Goal: Task Accomplishment & Management: Manage account settings

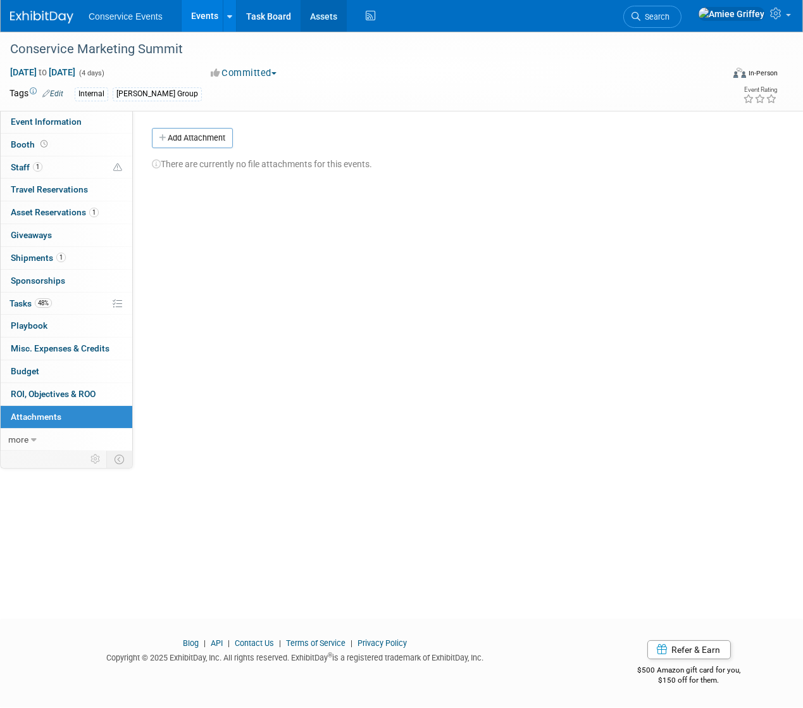
click at [323, 15] on link "Assets" at bounding box center [324, 16] width 46 height 32
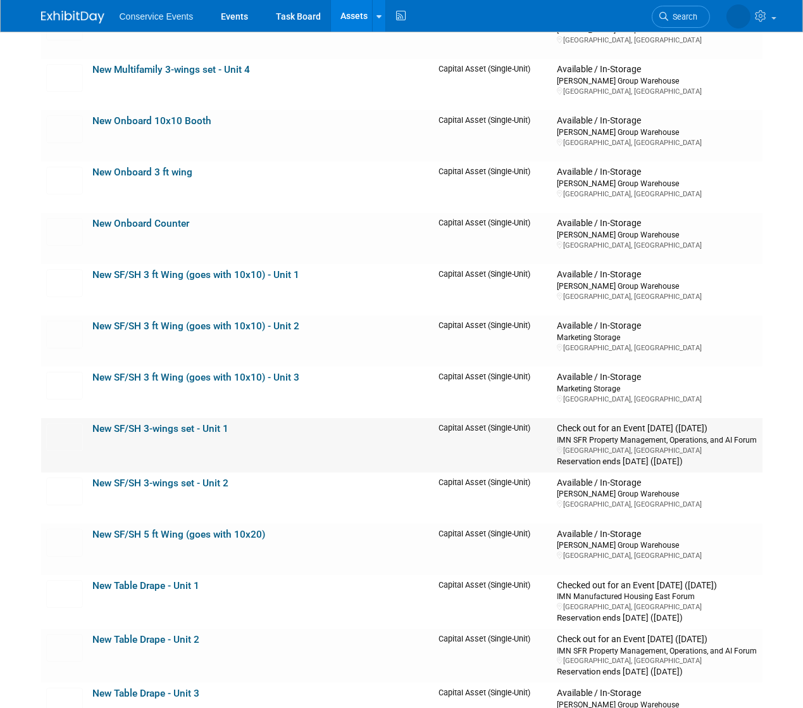
scroll to position [7168, 0]
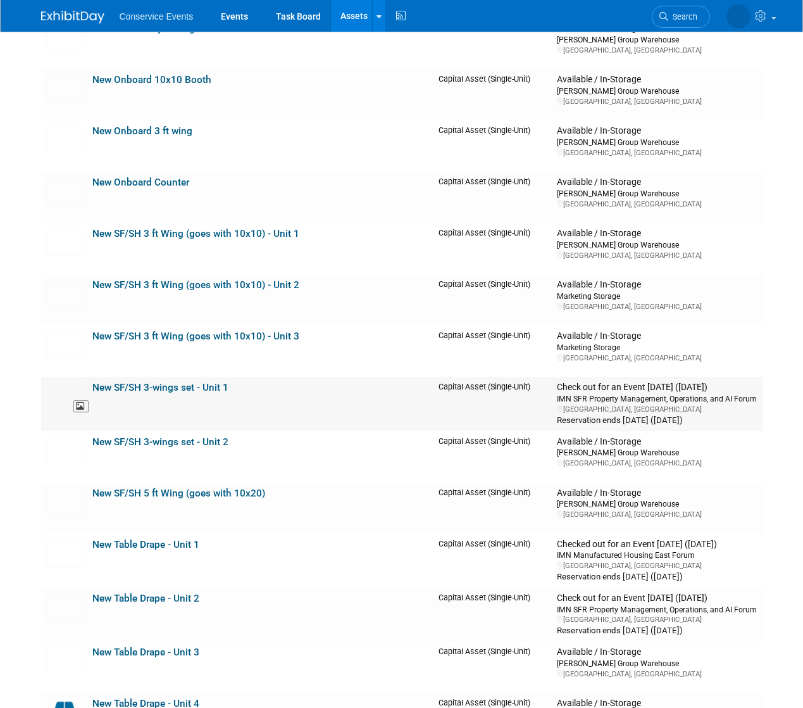
click at [67, 387] on img at bounding box center [64, 396] width 37 height 28
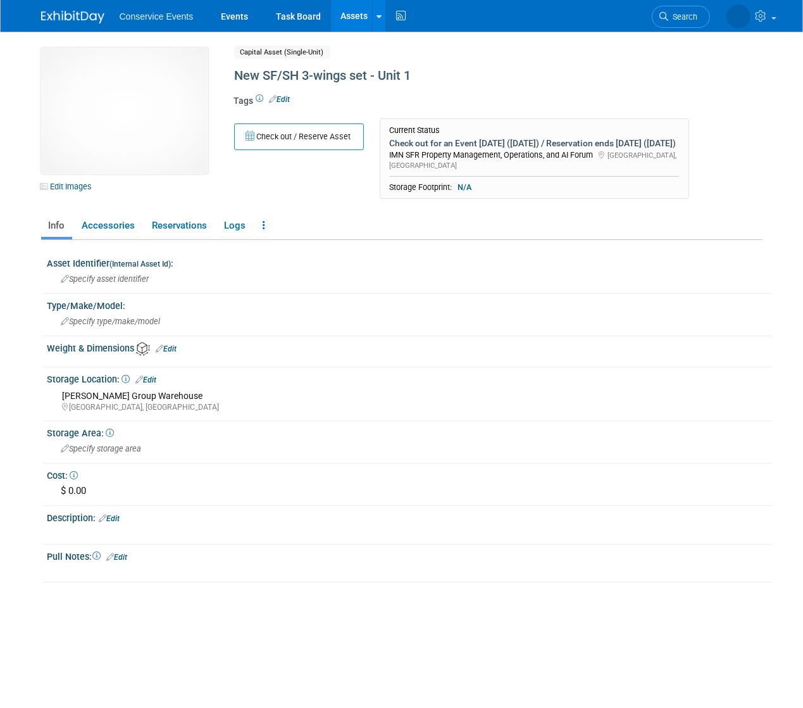
click at [282, 98] on link "Edit" at bounding box center [280, 99] width 21 height 9
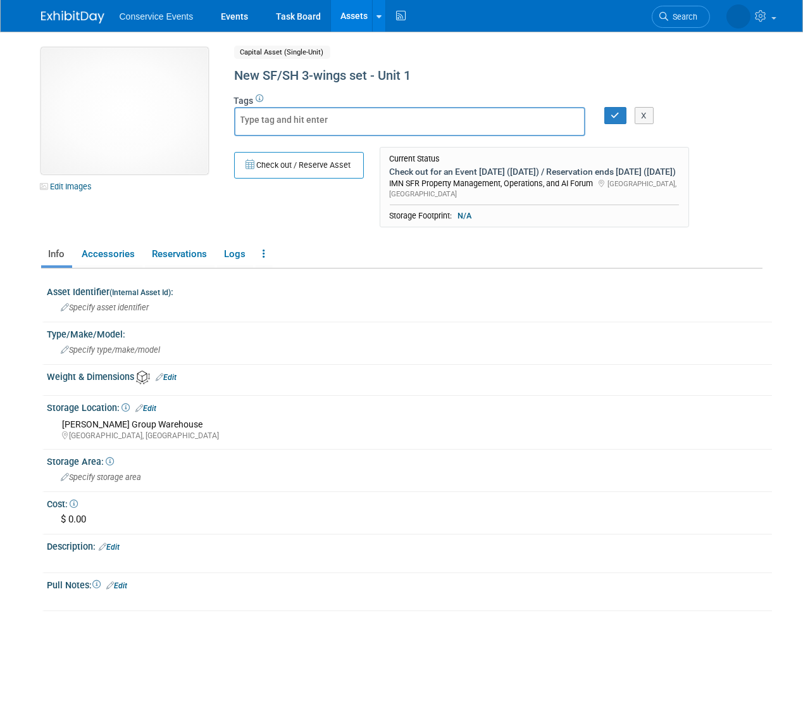
click at [134, 104] on img at bounding box center [124, 110] width 167 height 127
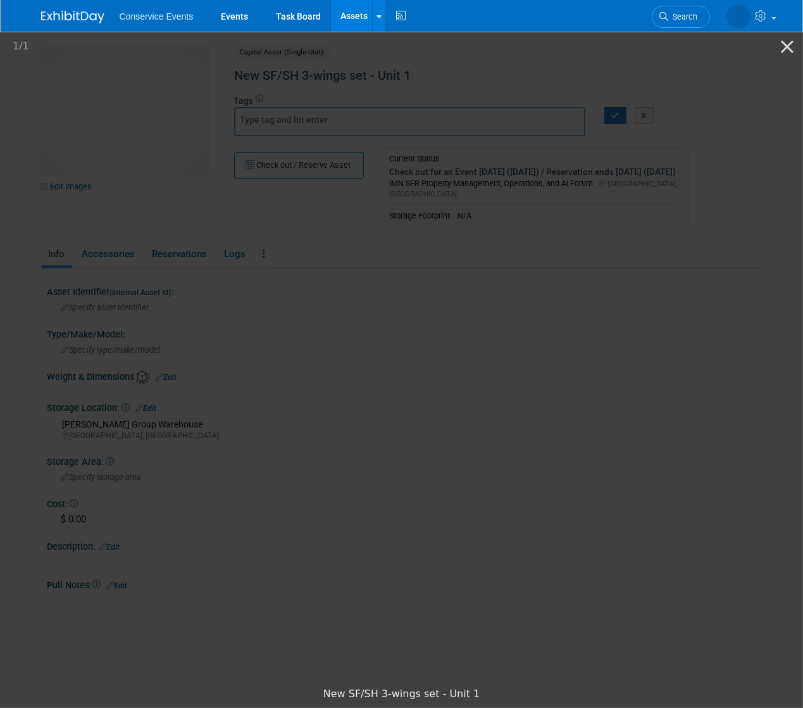
click at [704, 145] on picture at bounding box center [401, 355] width 803 height 651
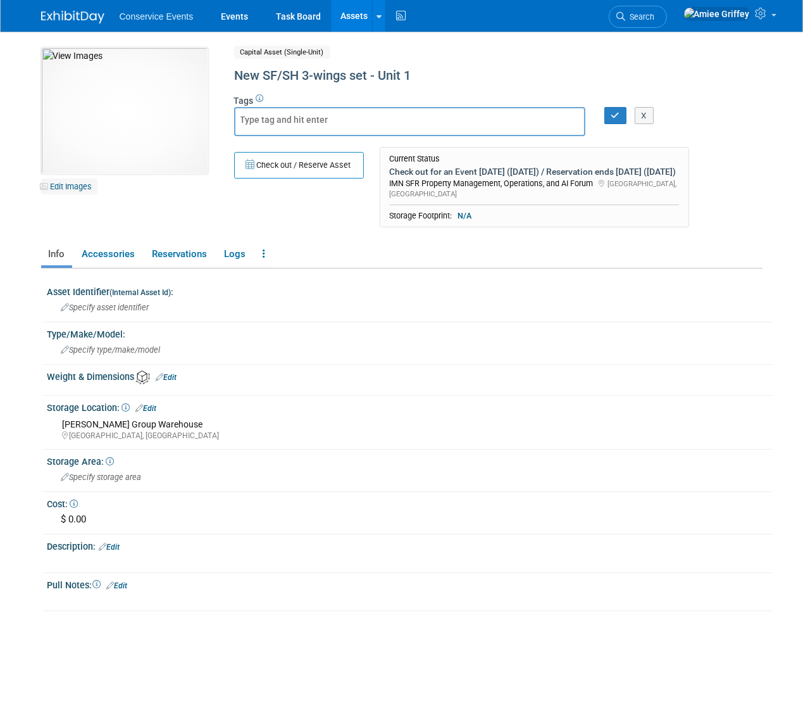
click at [66, 184] on link "Edit Images" at bounding box center [69, 186] width 56 height 16
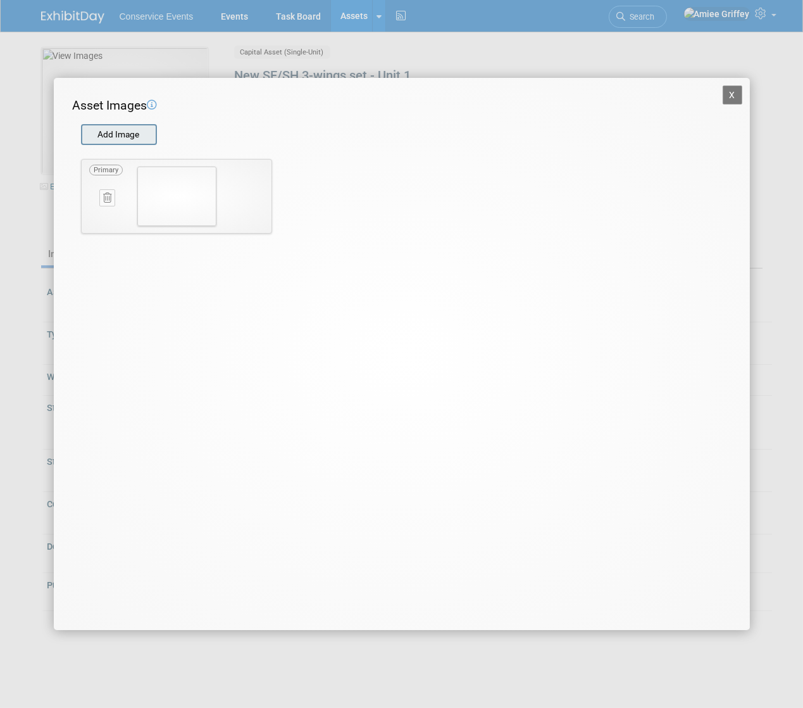
click at [109, 137] on input "file" at bounding box center [80, 134] width 151 height 19
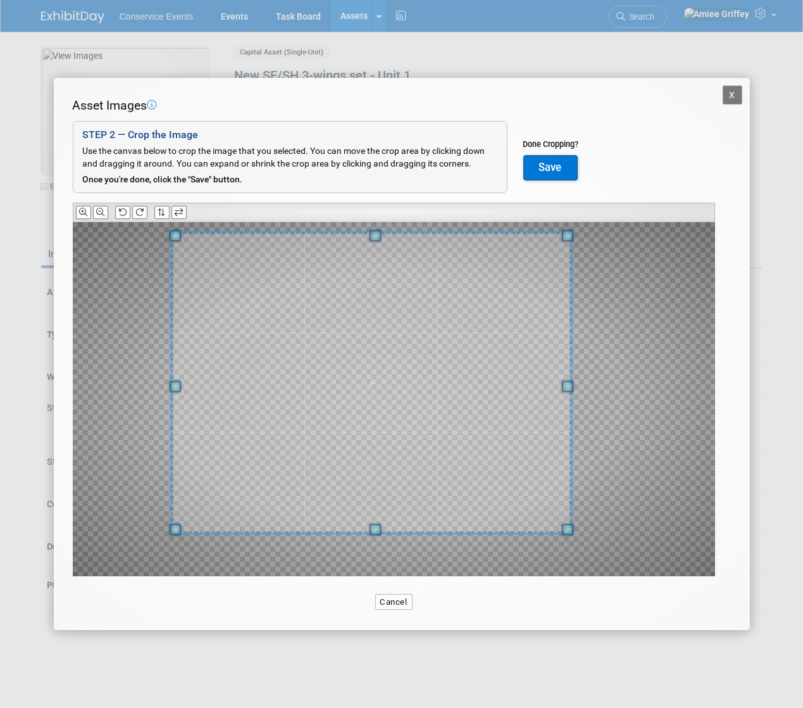
click at [173, 233] on span at bounding box center [175, 235] width 11 height 11
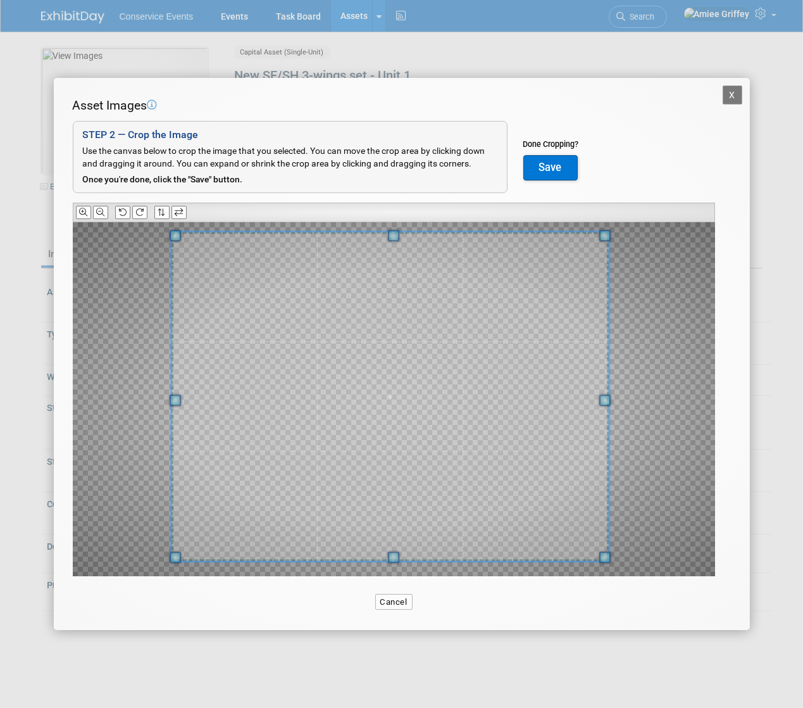
click at [610, 551] on span at bounding box center [604, 556] width 11 height 11
click at [554, 173] on button "Save" at bounding box center [550, 167] width 54 height 25
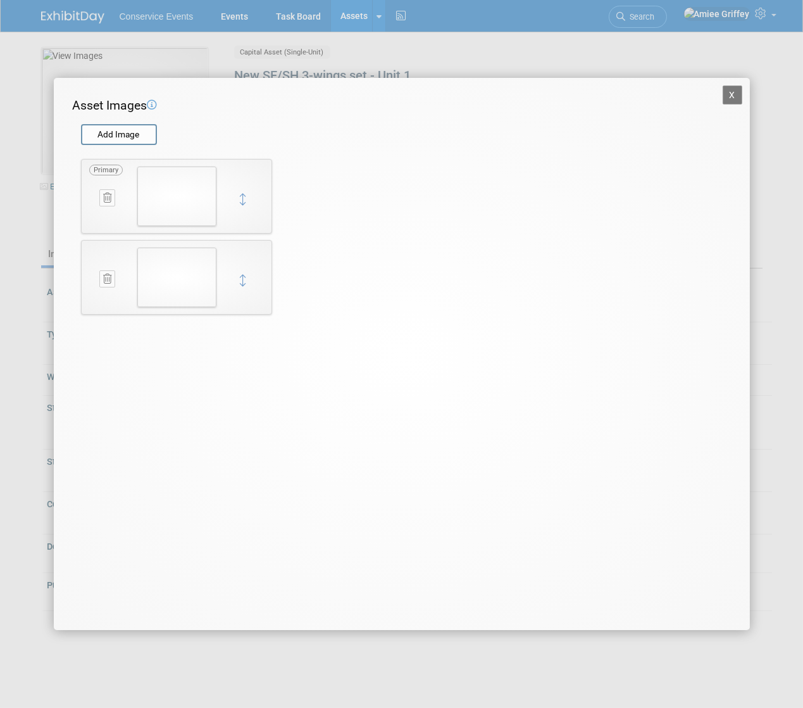
click at [731, 94] on button "X" at bounding box center [733, 94] width 20 height 19
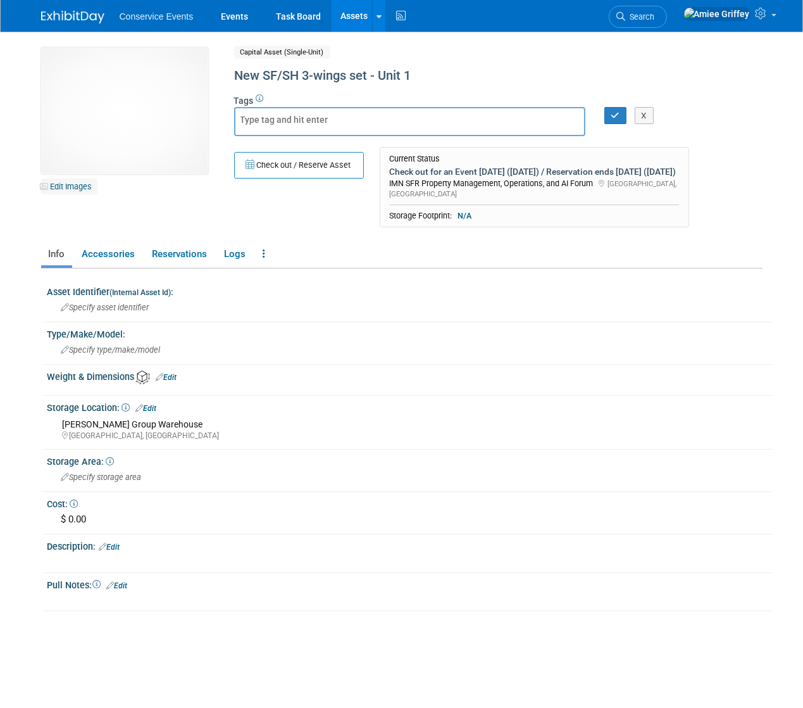
click at [65, 189] on link "Edit Images" at bounding box center [69, 186] width 56 height 16
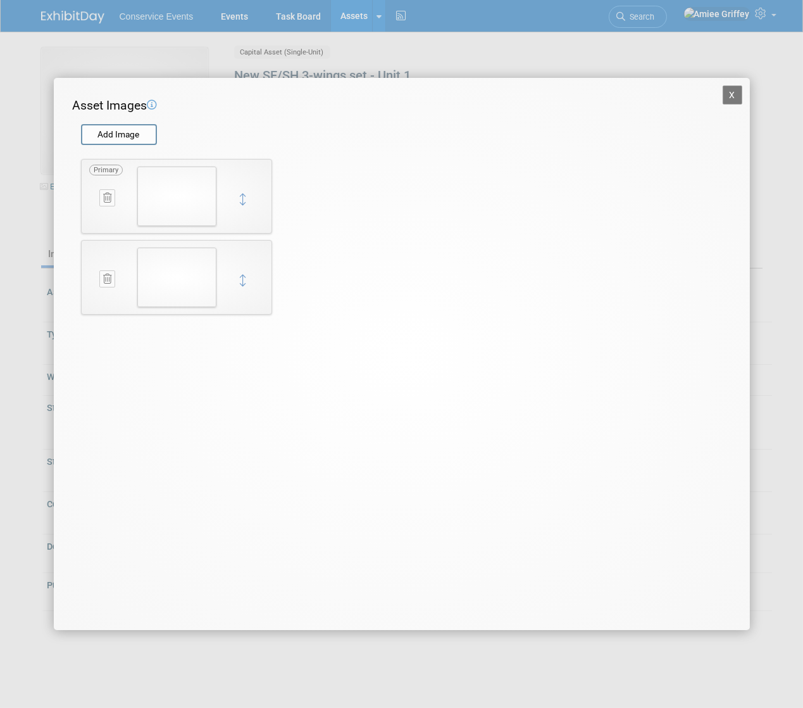
click at [206, 270] on img at bounding box center [176, 276] width 79 height 59
click at [108, 199] on icon at bounding box center [107, 197] width 8 height 9
click at [101, 213] on icon "button" at bounding box center [100, 212] width 8 height 8
click at [729, 97] on button "X" at bounding box center [733, 94] width 20 height 19
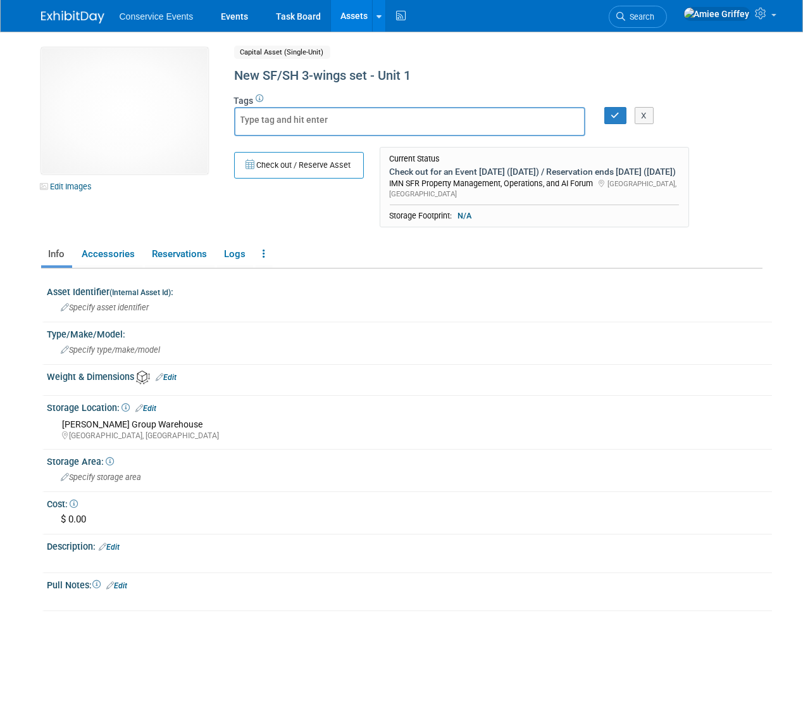
click at [370, 125] on div at bounding box center [409, 121] width 351 height 29
click at [349, 68] on div "New SF/SH 3-wings set - Unit 1" at bounding box center [469, 76] width 479 height 23
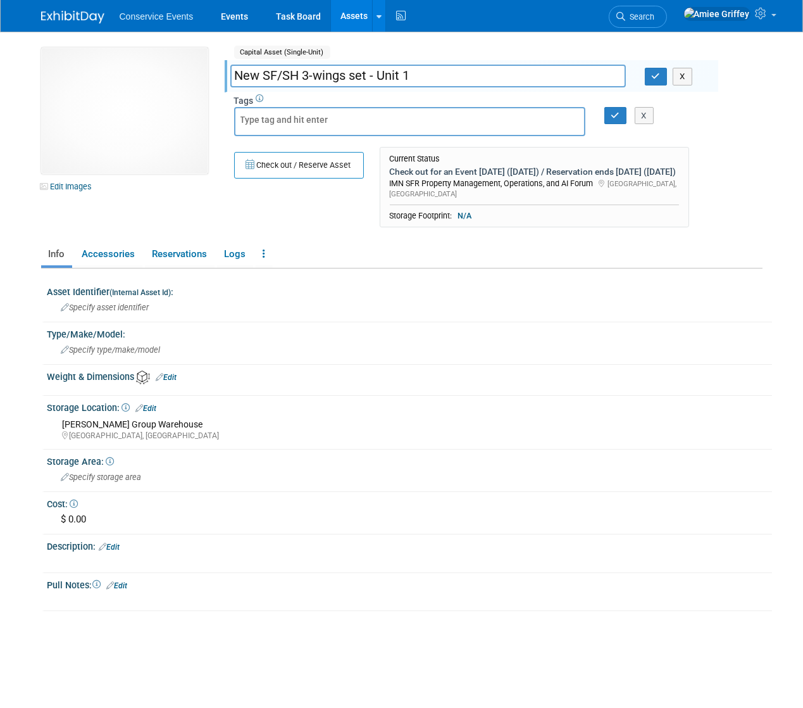
drag, startPoint x: 298, startPoint y: 76, endPoint x: 265, endPoint y: 76, distance: 33.5
click at [265, 76] on input "New SF/SH 3-wings set - Unit 1" at bounding box center [428, 76] width 396 height 22
drag, startPoint x: 456, startPoint y: 74, endPoint x: 418, endPoint y: 75, distance: 37.3
click at [418, 75] on input "New Single Family 3-wings set - Unit 1" at bounding box center [428, 76] width 396 height 22
type input "New Single Family 3-wings set - Complete Set"
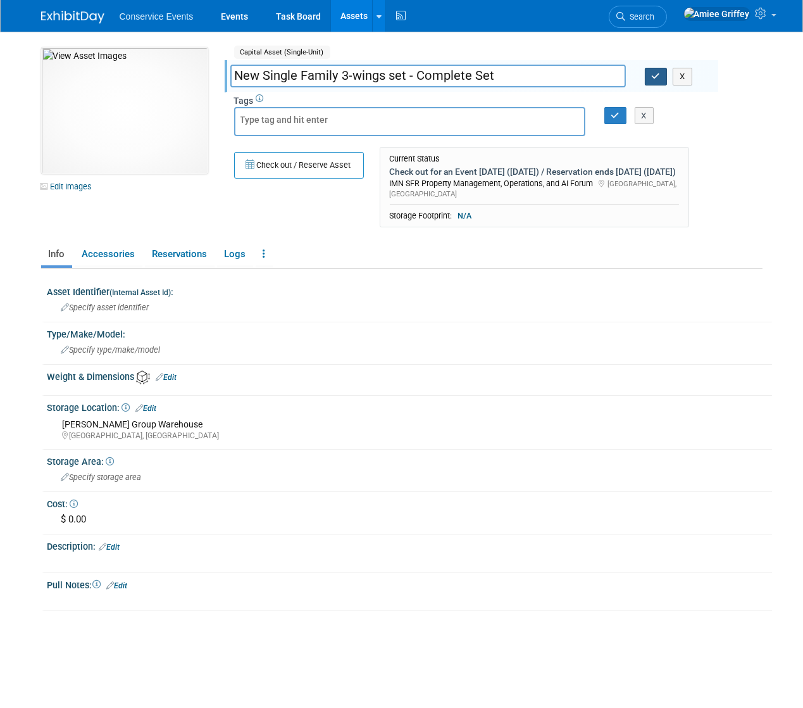
click at [655, 74] on icon "button" at bounding box center [656, 76] width 9 height 8
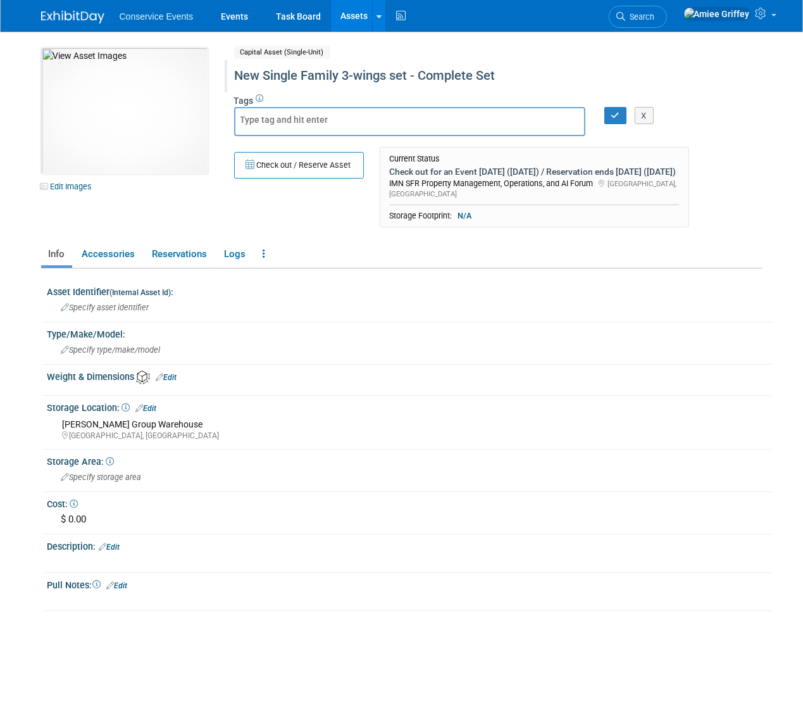
click at [356, 17] on link "Assets" at bounding box center [354, 16] width 46 height 32
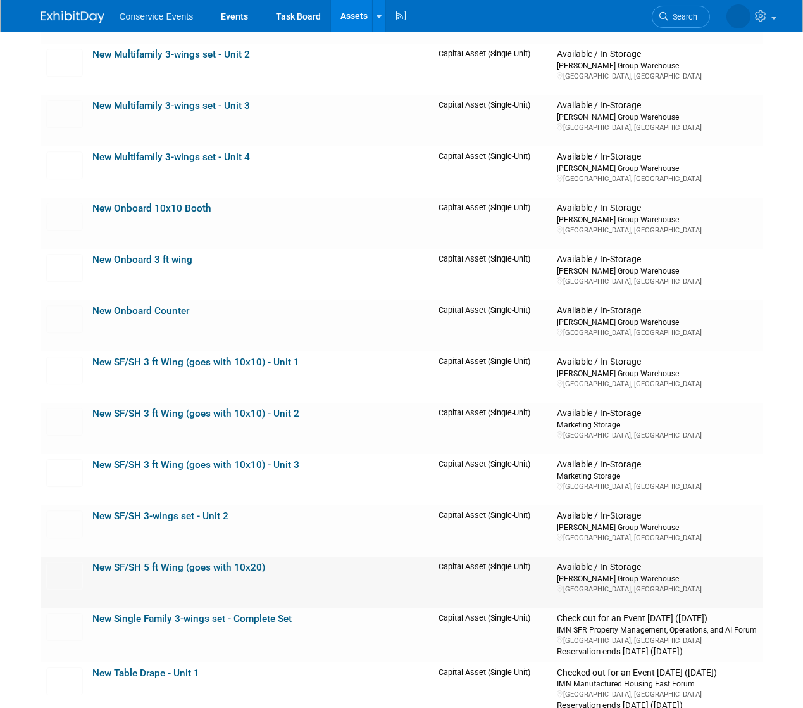
scroll to position [7064, 0]
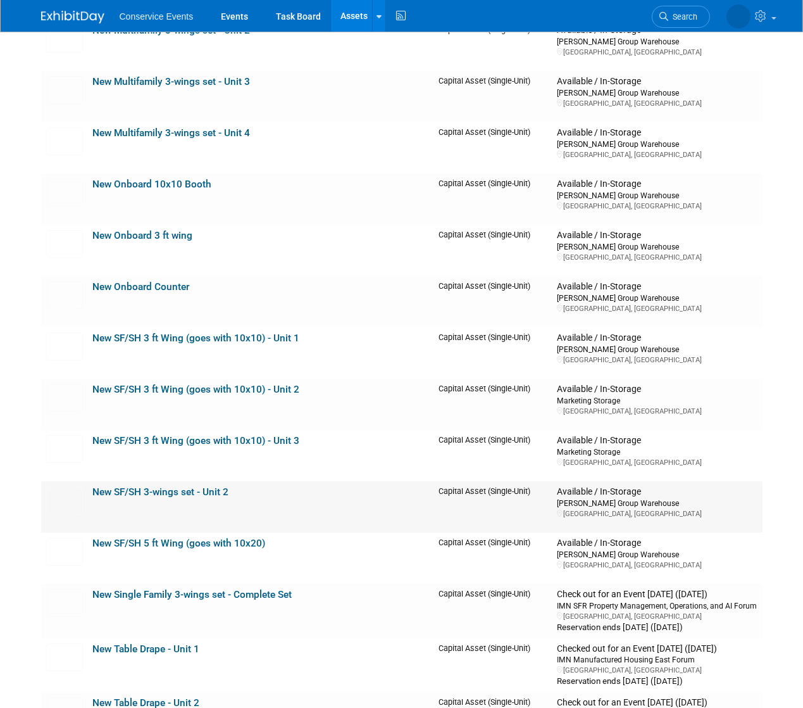
click at [161, 487] on link "New SF/SH 3-wings set - Unit 2" at bounding box center [161, 491] width 136 height 11
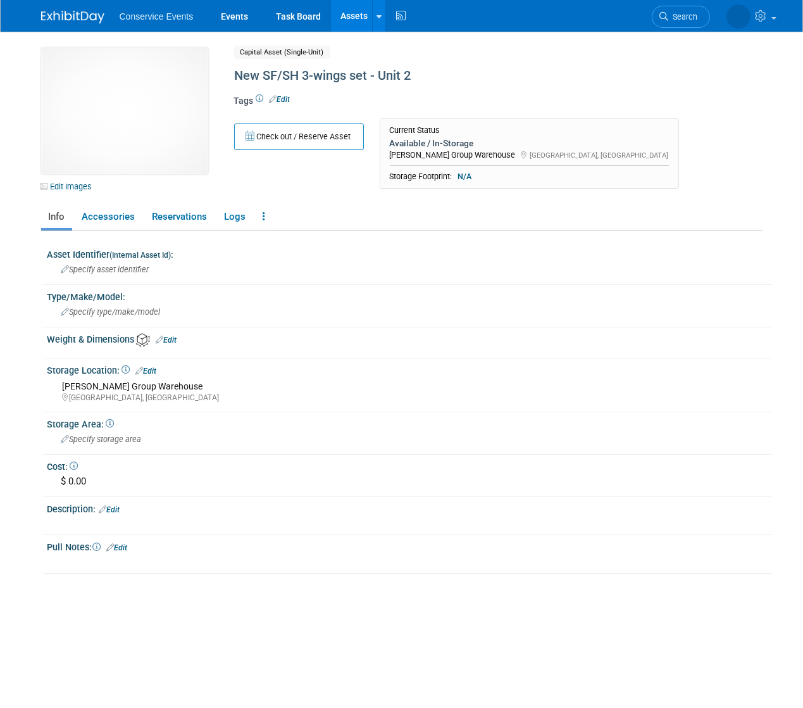
click at [279, 97] on link "Edit" at bounding box center [280, 99] width 21 height 9
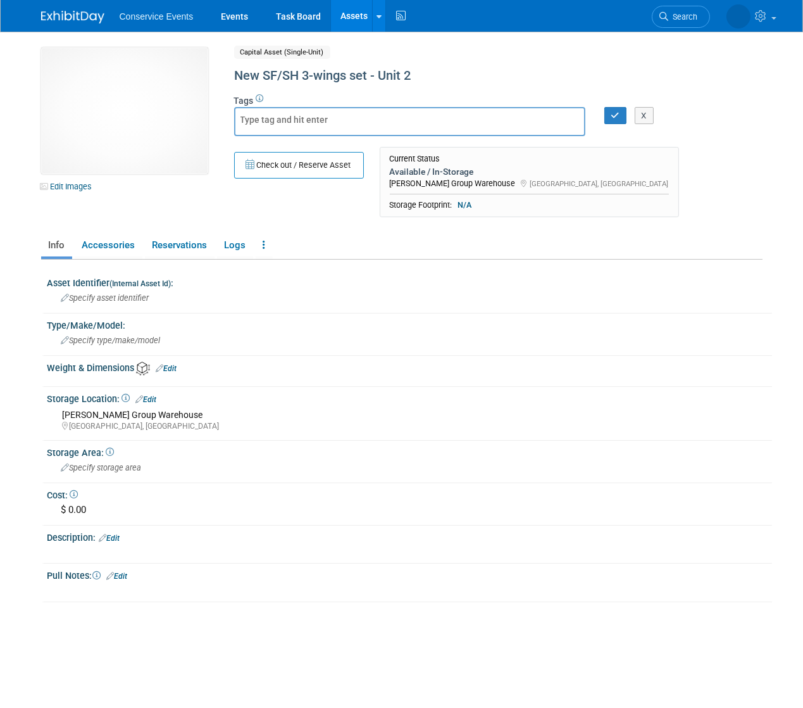
click at [624, 115] on div "X" at bounding box center [642, 116] width 41 height 18
click at [609, 115] on button "button" at bounding box center [615, 116] width 23 height 18
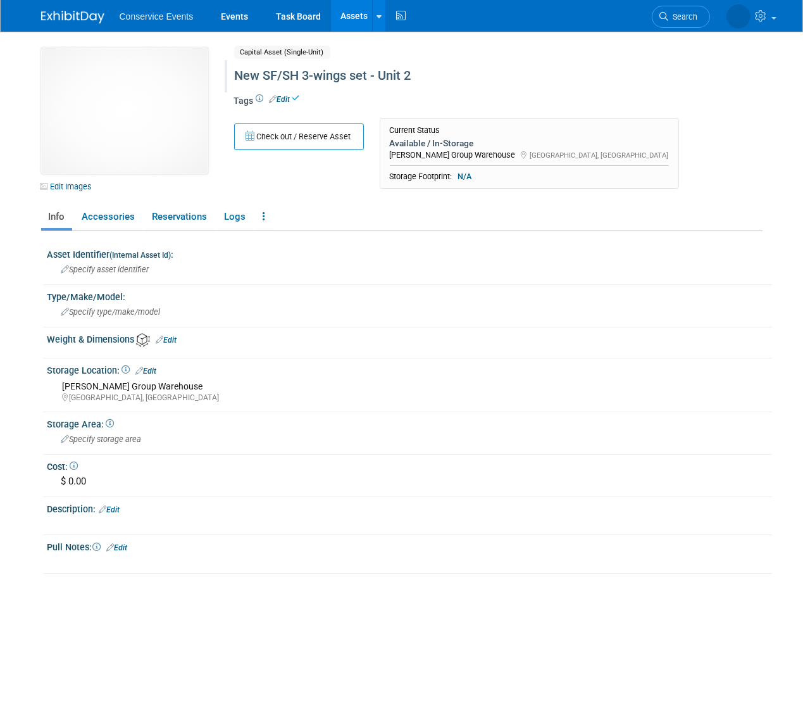
click at [382, 72] on div "New SF/SH 3-wings set - Unit 2" at bounding box center [469, 76] width 479 height 23
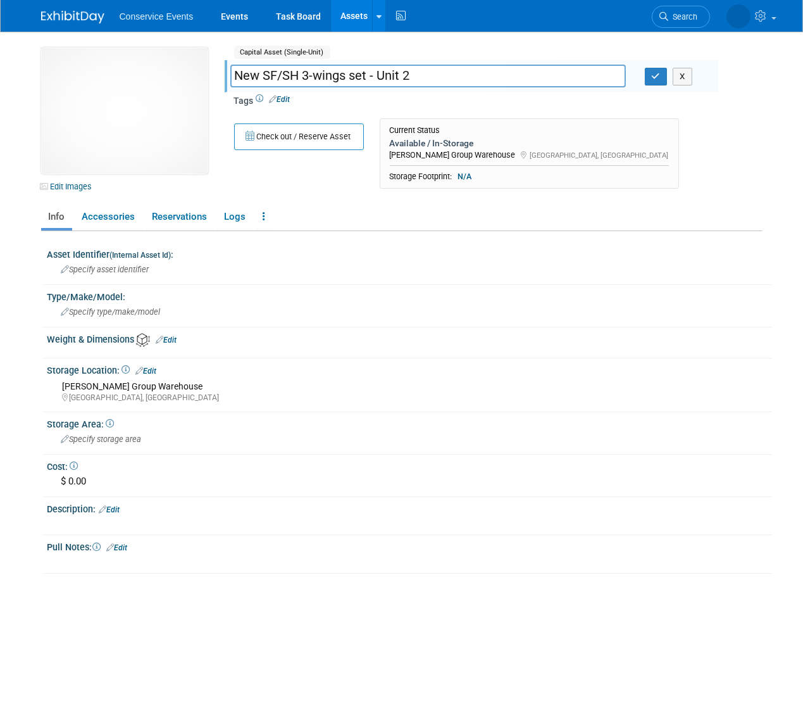
drag, startPoint x: 309, startPoint y: 75, endPoint x: 264, endPoint y: 75, distance: 44.9
click at [264, 75] on input "New SF/SH 3-wings set - Unit 2" at bounding box center [428, 76] width 396 height 22
drag, startPoint x: 470, startPoint y: 77, endPoint x: 435, endPoint y: 77, distance: 34.8
click at [435, 77] on input "New Student Housing 3-wings set - Unit 2" at bounding box center [428, 76] width 396 height 22
type input "New Student Housing 3-wings set - Complete Set"
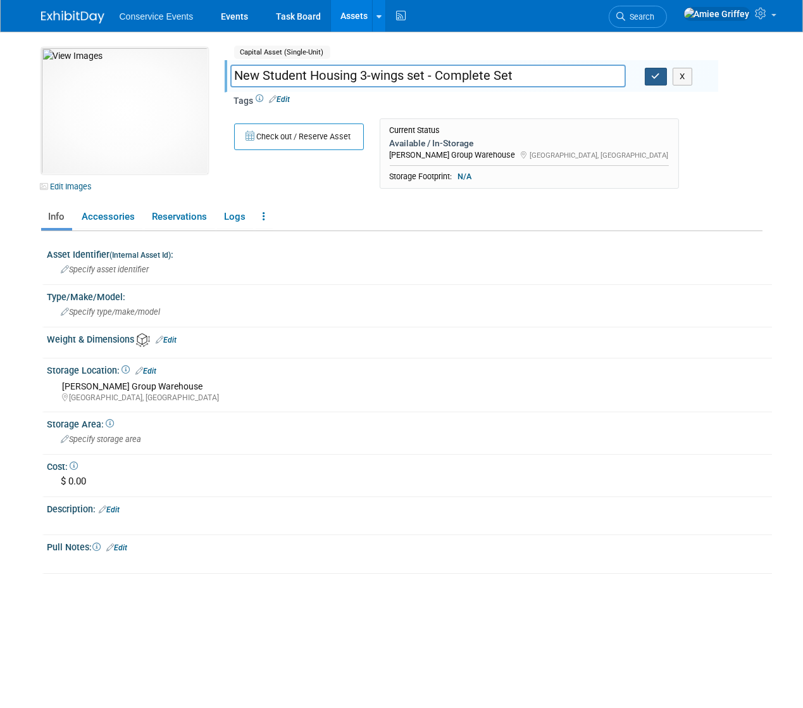
click at [655, 82] on button "button" at bounding box center [656, 77] width 23 height 18
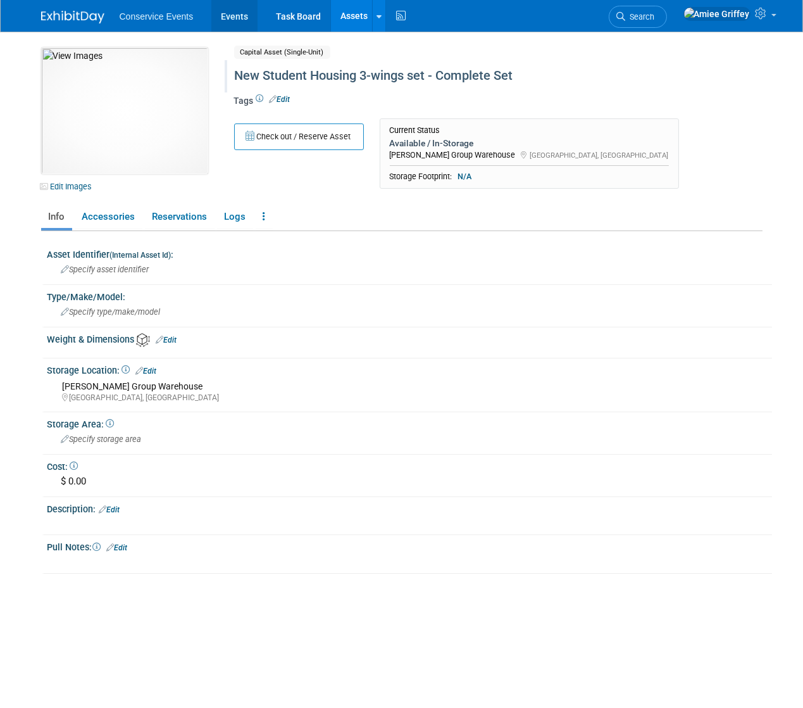
click at [239, 13] on link "Events" at bounding box center [234, 16] width 46 height 32
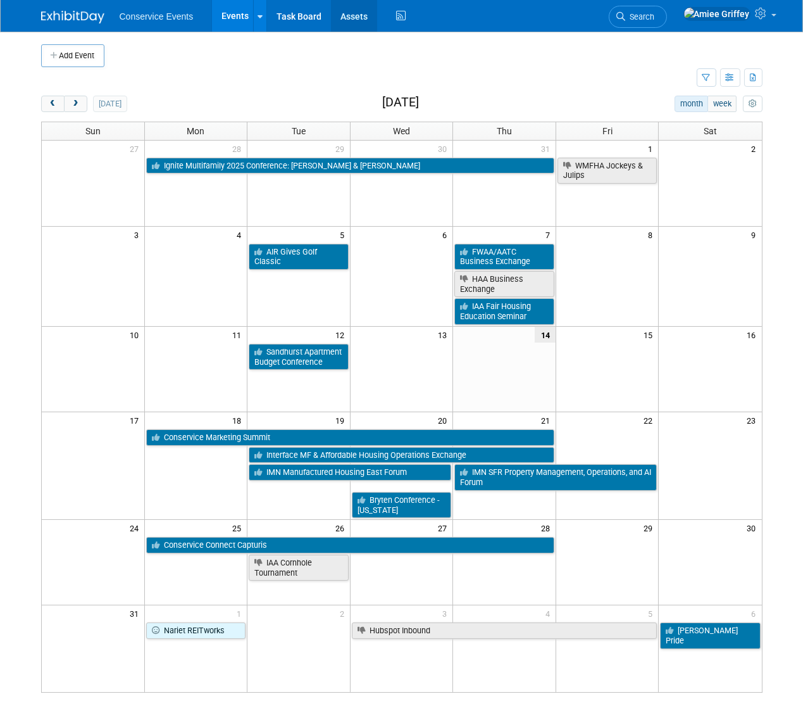
click at [351, 6] on link "Assets" at bounding box center [354, 16] width 46 height 32
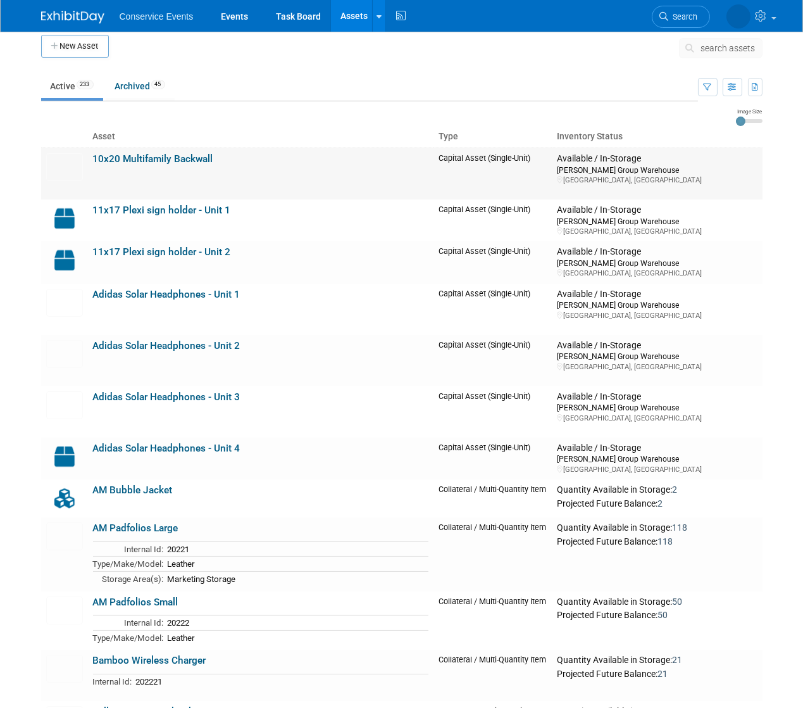
scroll to position [18, 0]
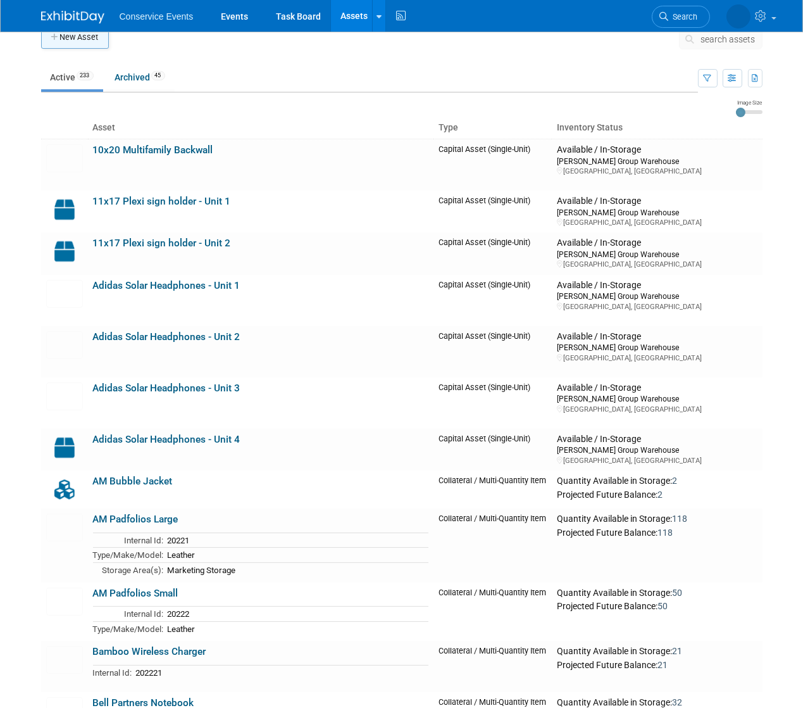
click at [88, 42] on button "New Asset" at bounding box center [75, 37] width 68 height 23
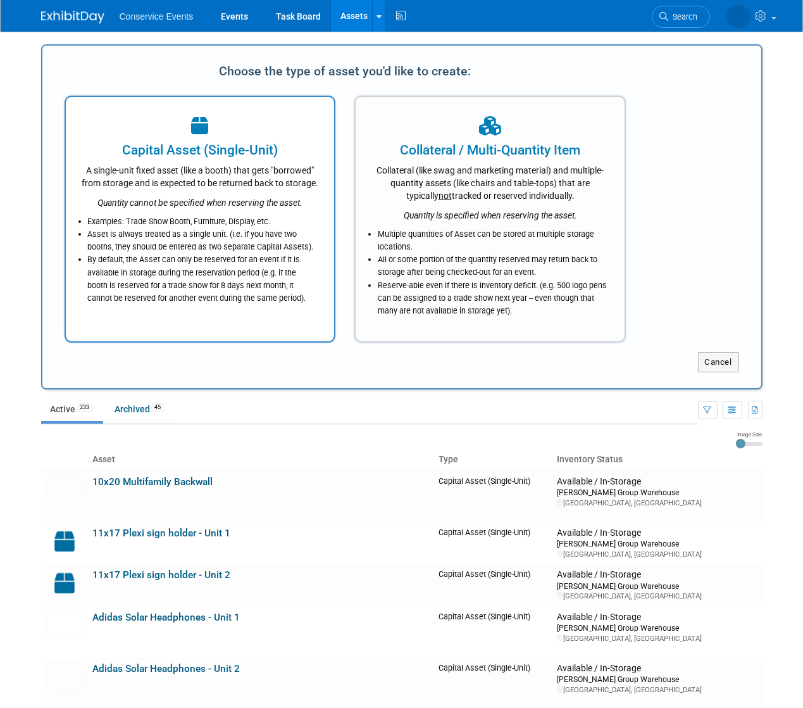
scroll to position [0, 0]
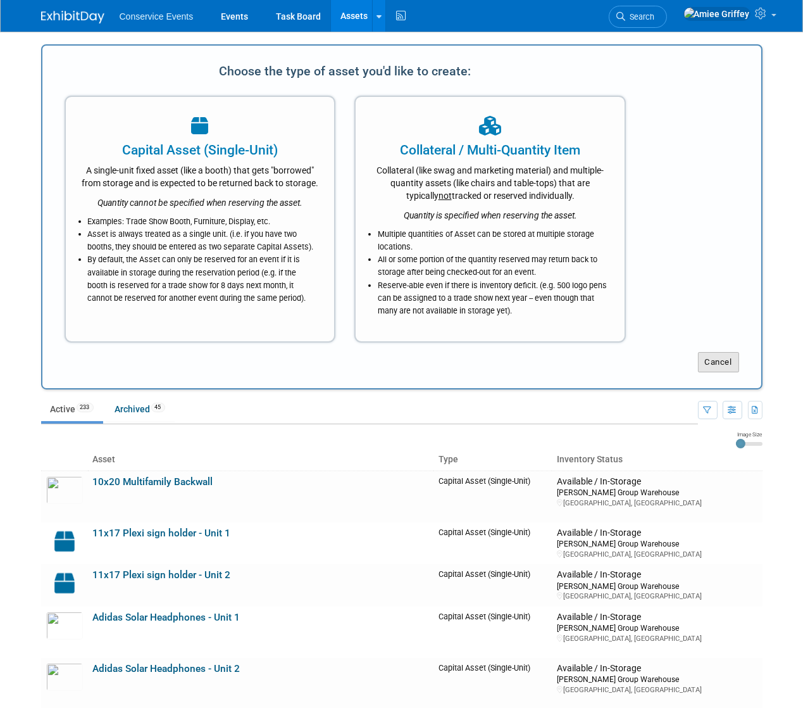
click at [715, 363] on button "Cancel" at bounding box center [718, 362] width 41 height 20
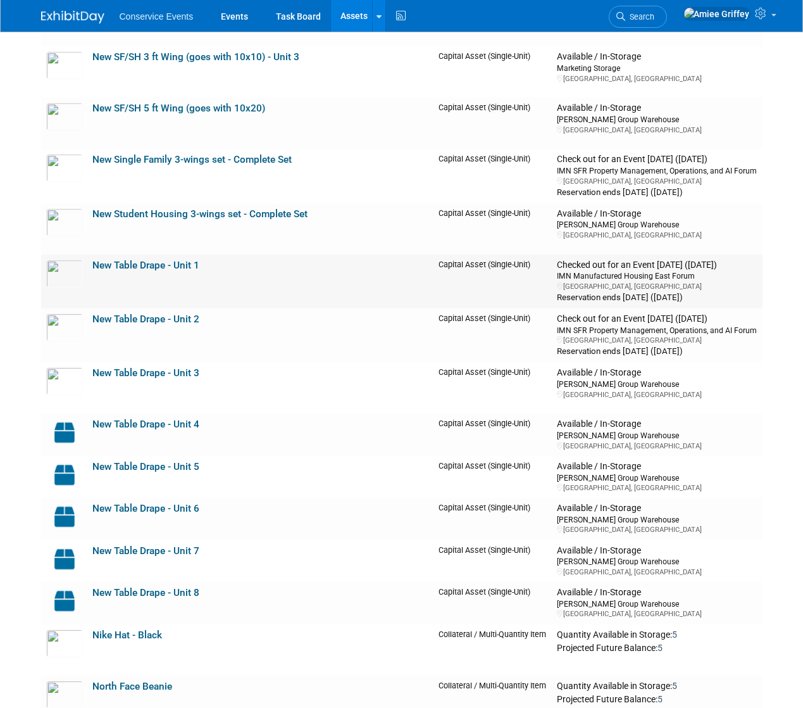
scroll to position [7445, 0]
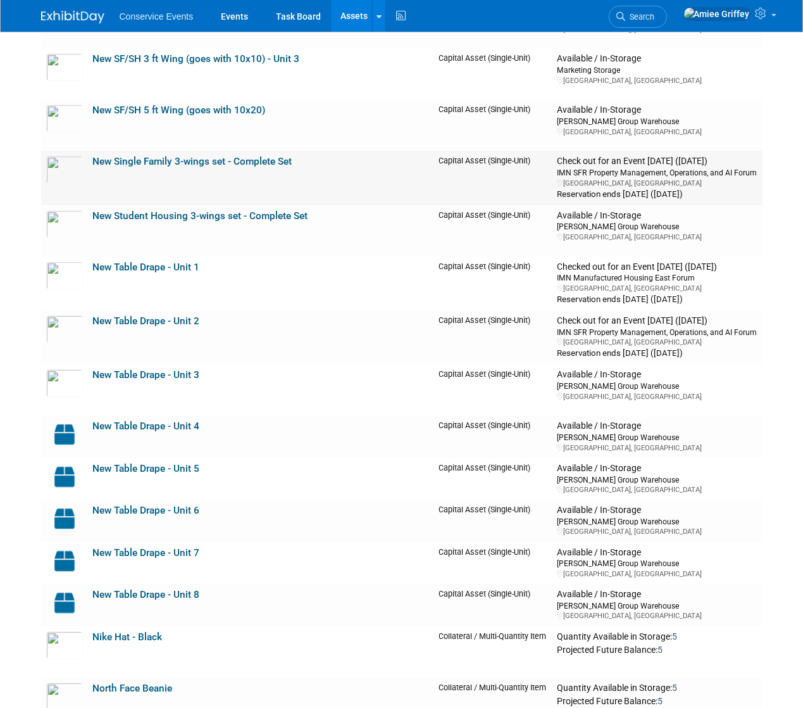
click at [163, 156] on link "New Single Family 3-wings set - Complete Set" at bounding box center [192, 161] width 199 height 11
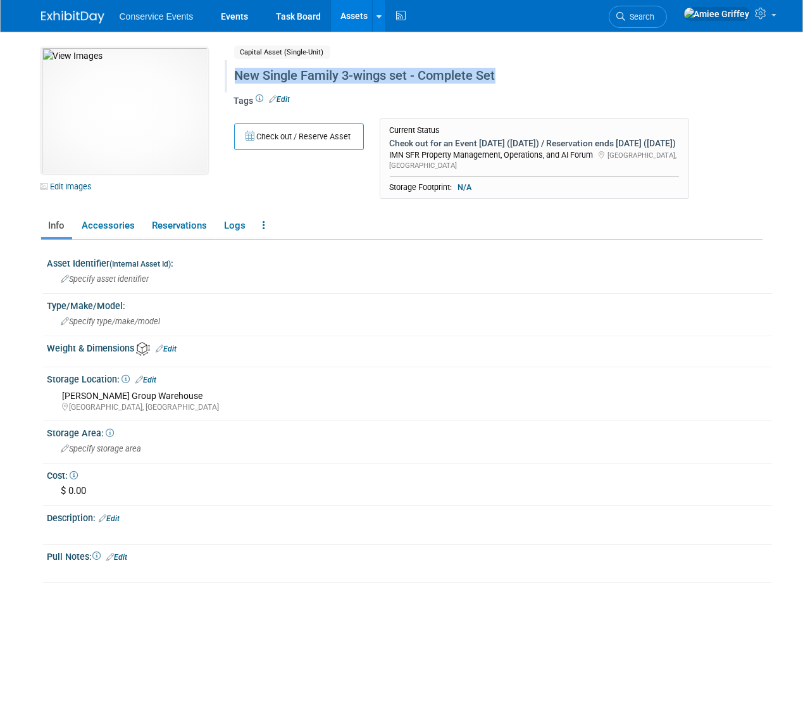
drag, startPoint x: 510, startPoint y: 78, endPoint x: 235, endPoint y: 72, distance: 274.8
click at [235, 72] on div "New Single Family 3-wings set - Complete Set" at bounding box center [469, 76] width 479 height 23
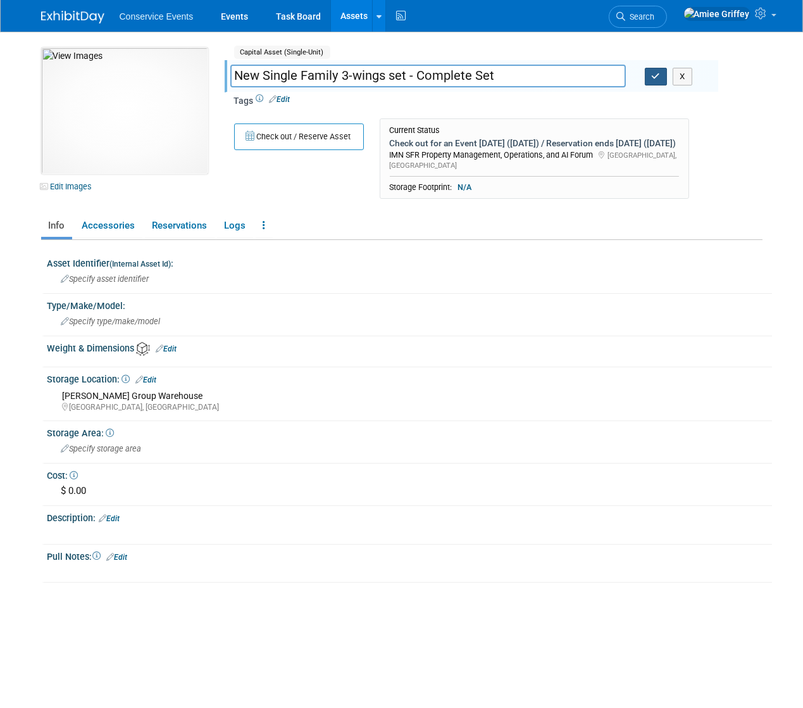
click at [656, 76] on icon "button" at bounding box center [656, 76] width 9 height 8
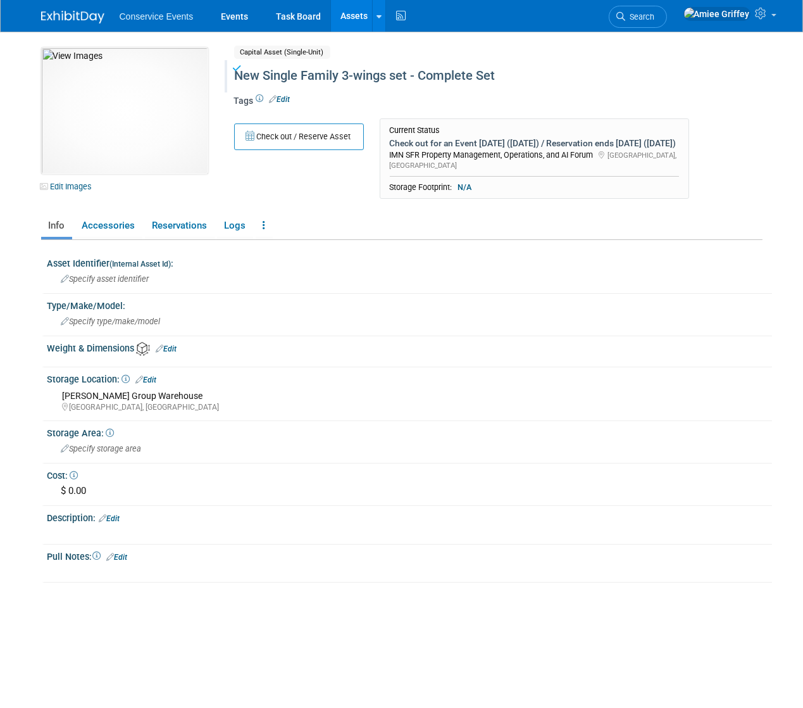
click at [354, 16] on link "Assets" at bounding box center [354, 16] width 46 height 32
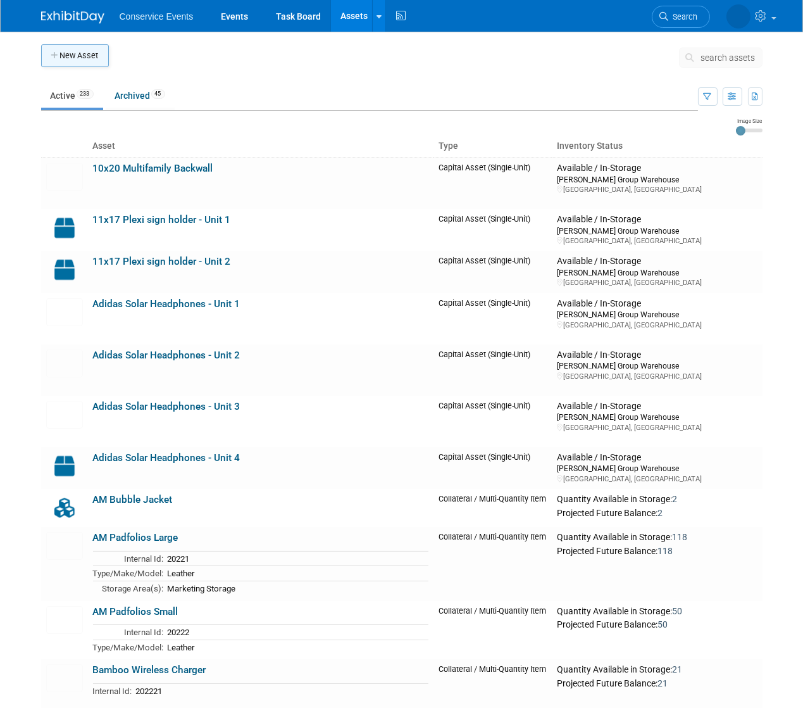
click at [92, 60] on button "New Asset" at bounding box center [75, 55] width 68 height 23
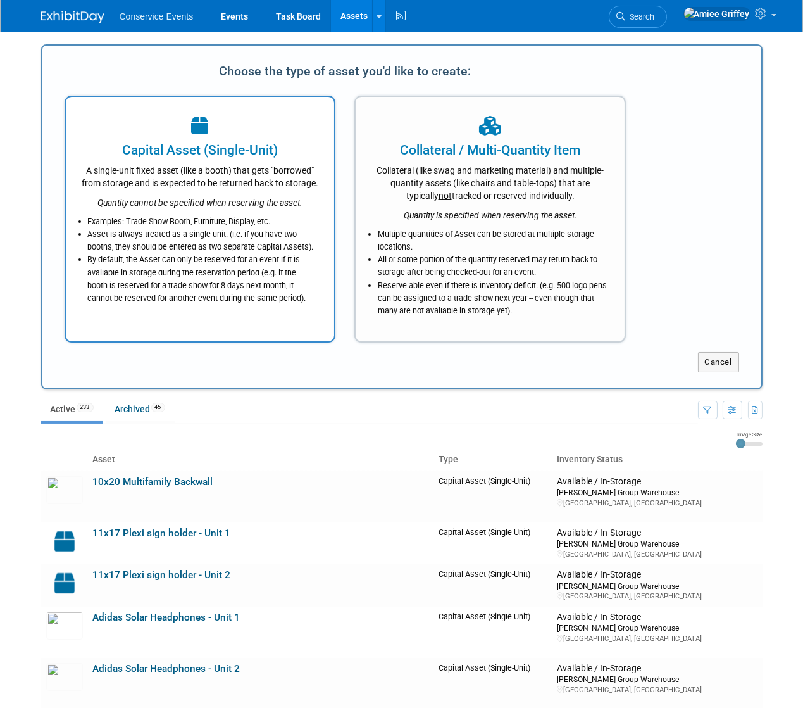
click at [234, 226] on li "Examples: Trade Show Booth, Furniture, Display, etc." at bounding box center [203, 221] width 231 height 13
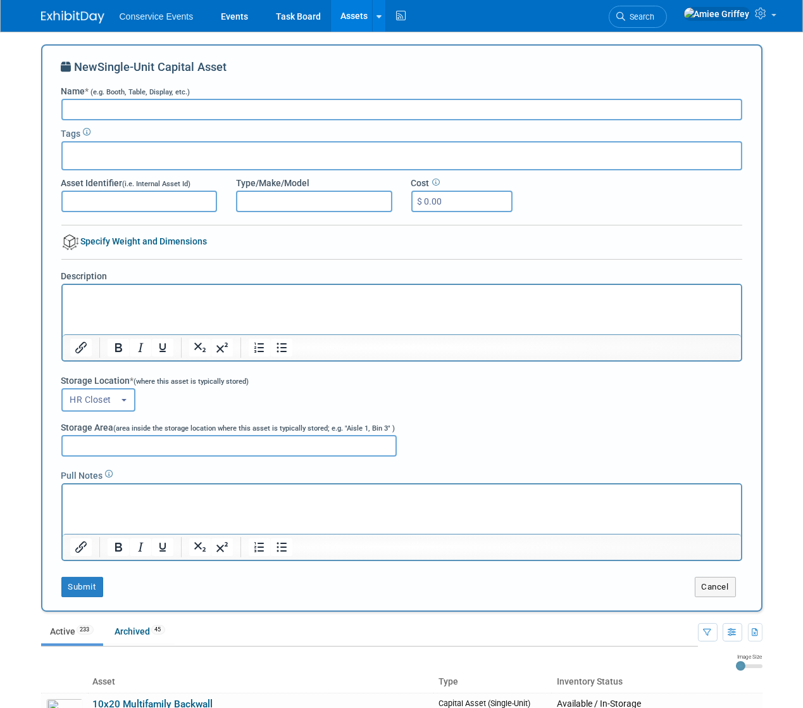
click at [103, 108] on input "Name * (e.g. Booth, Table, Display, etc.)" at bounding box center [401, 110] width 681 height 22
paste input "Hi ExampleContactFirstName, The countdown is almost over! Conservice Connect Ca…"
type input "Hi ExampleContactFirstName, The countdown is almost over! Conservice Connect Ca…"
click at [129, 106] on input "Name * (e.g. Booth, Table, Display, etc.)" at bounding box center [401, 110] width 681 height 22
drag, startPoint x: 363, startPoint y: 111, endPoint x: 375, endPoint y: 115, distance: 12.6
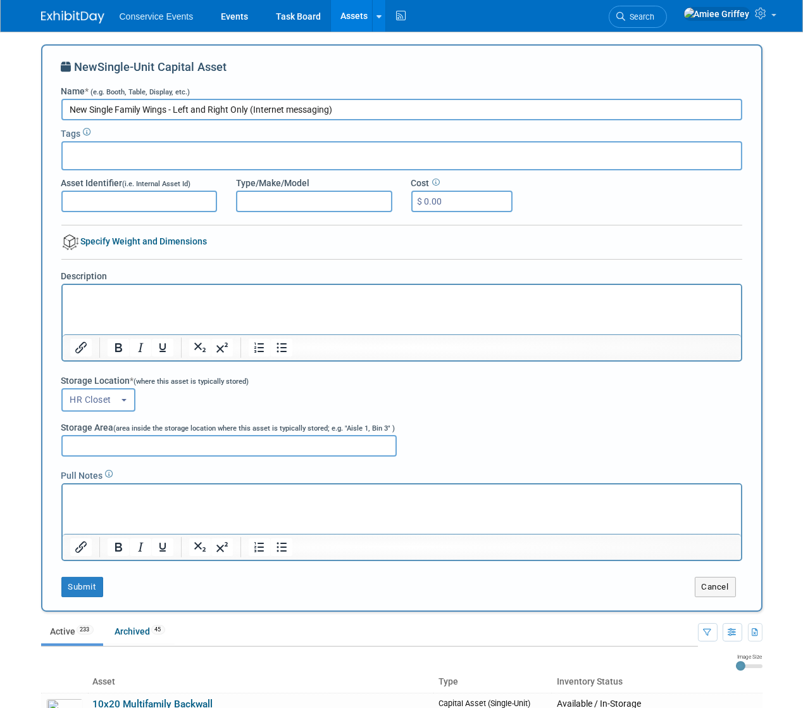
click at [375, 115] on input "New Single Family Wings - Left and Right Only (Internet messaging)" at bounding box center [401, 110] width 681 height 22
click at [351, 106] on input "New Single Family Wings - Left and Right Only (Internet messaging)" at bounding box center [401, 110] width 681 height 22
drag, startPoint x: 398, startPoint y: 111, endPoint x: -1, endPoint y: 99, distance: 398.9
click at [0, 99] on body "Conservice Events Events Task Board Assets New Asset Search Assets Bulk Upload …" at bounding box center [401, 354] width 803 height 708
type input "New Single Family Wings - Left and Right Only (Internet messaging) - Unit 1"
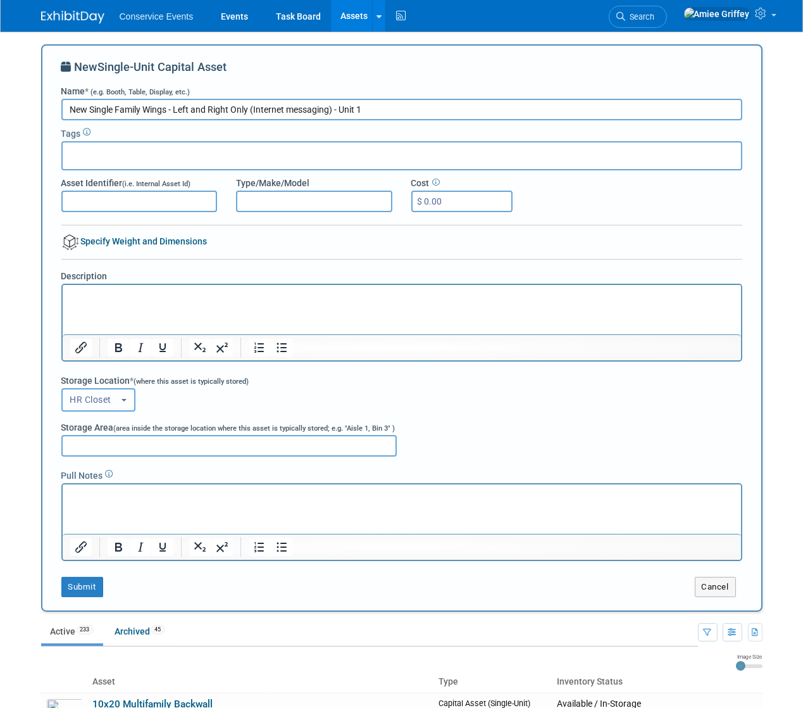
click at [109, 400] on span "HR Closet" at bounding box center [95, 399] width 51 height 10
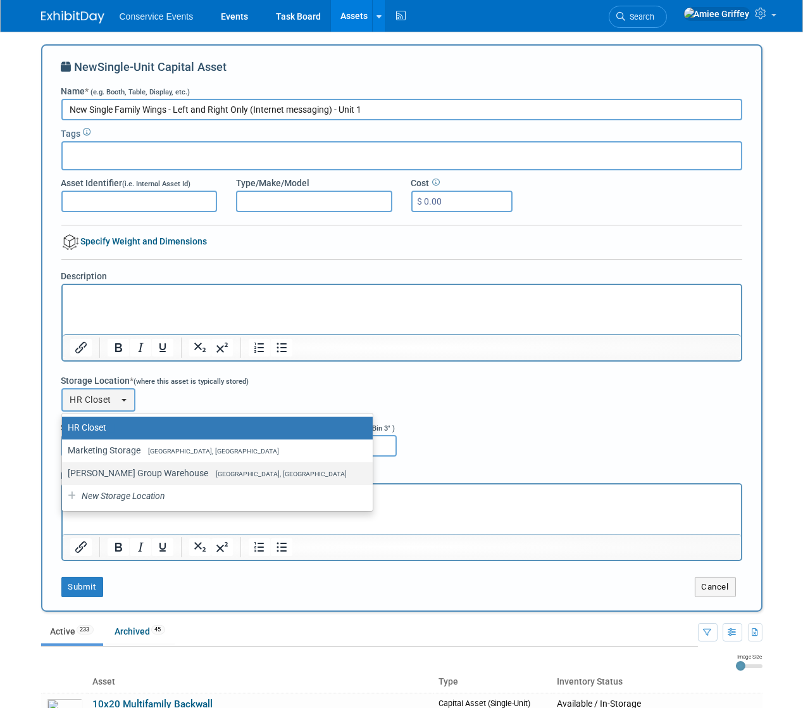
click at [119, 473] on label "[PERSON_NAME] Group Warehouse [GEOGRAPHIC_DATA], [GEOGRAPHIC_DATA]" at bounding box center [214, 473] width 292 height 16
click at [64, 473] on input "[PERSON_NAME] Group Warehouse [GEOGRAPHIC_DATA], [GEOGRAPHIC_DATA]" at bounding box center [60, 473] width 8 height 8
select select "11223164"
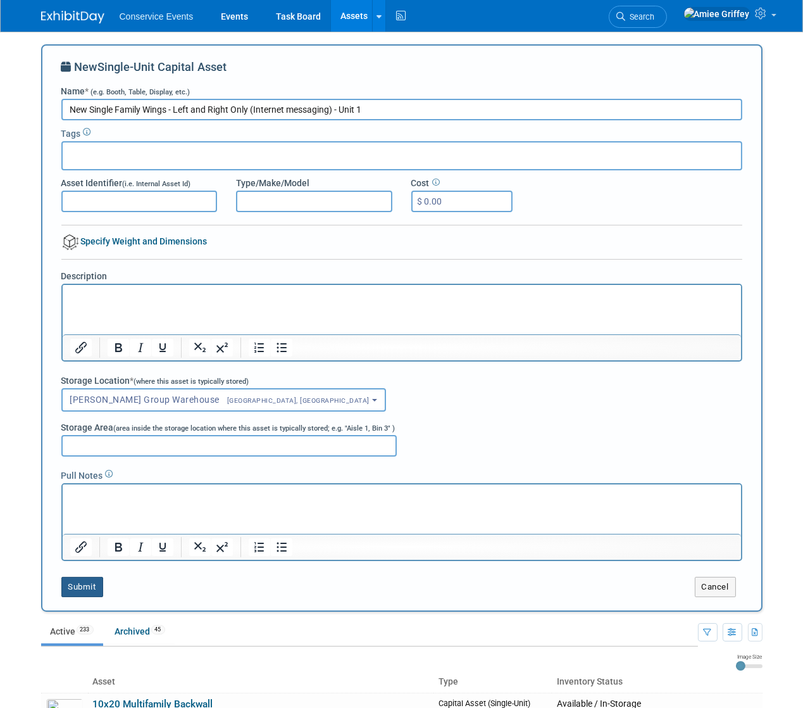
click at [78, 582] on button "Submit" at bounding box center [82, 587] width 42 height 20
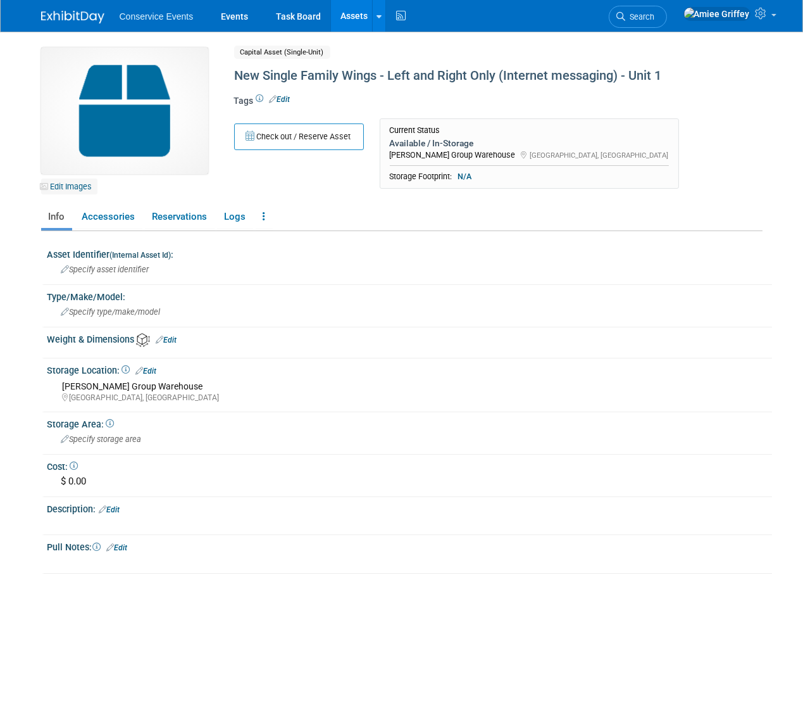
click at [75, 190] on link "Edit Images" at bounding box center [69, 186] width 56 height 16
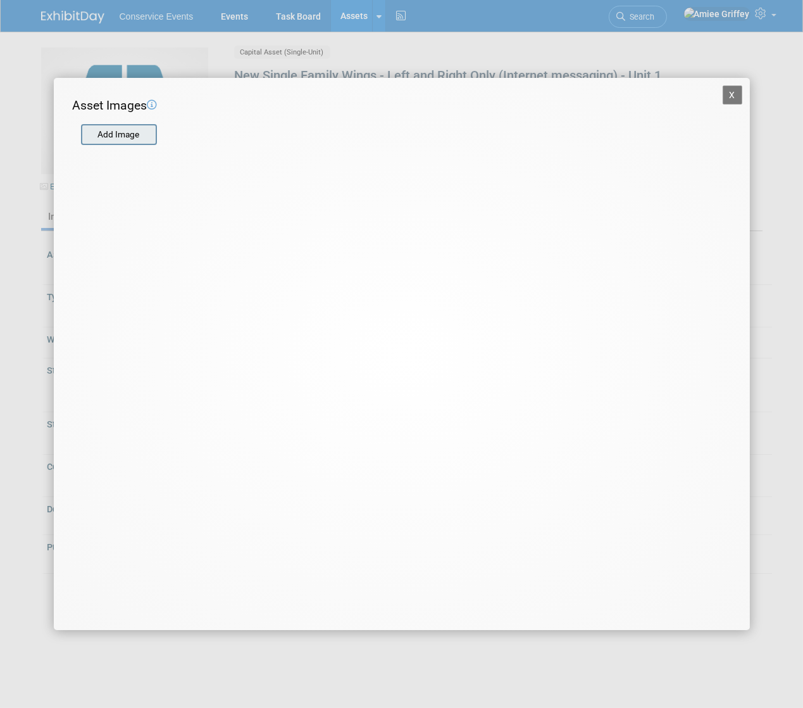
click at [107, 131] on input "file" at bounding box center [80, 134] width 151 height 19
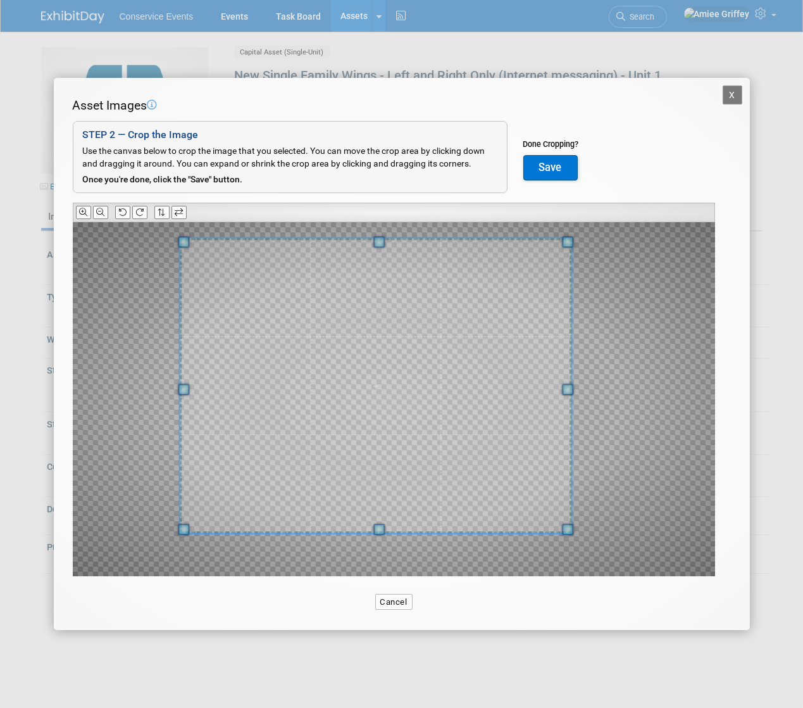
click at [225, 244] on div at bounding box center [376, 385] width 392 height 295
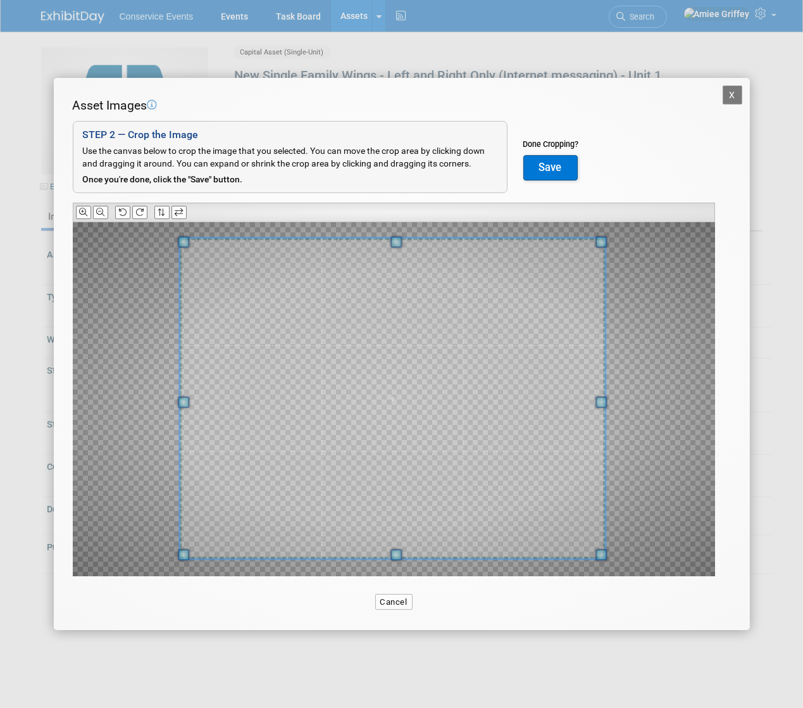
click at [601, 551] on span at bounding box center [601, 554] width 11 height 11
click at [553, 170] on button "Save" at bounding box center [550, 167] width 54 height 25
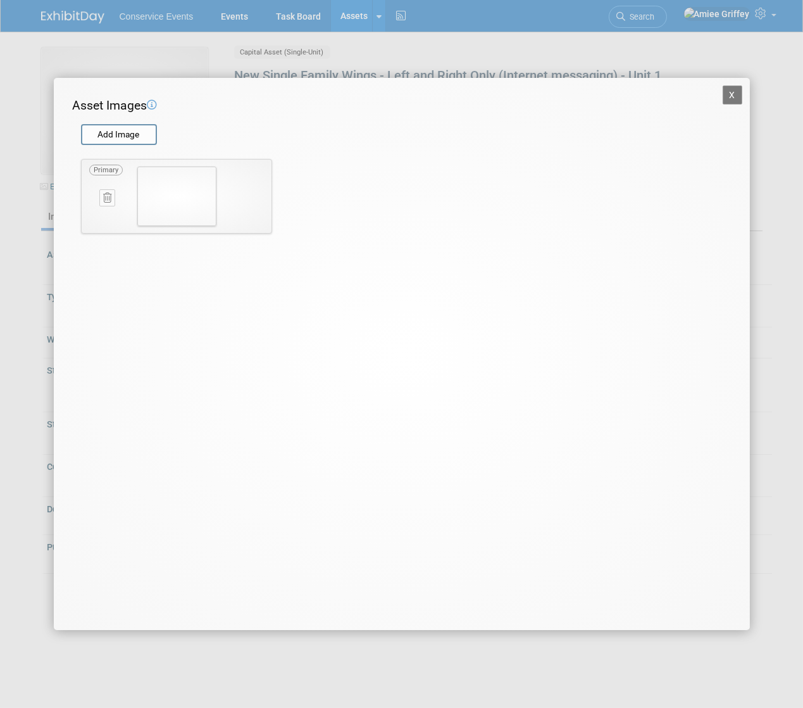
click at [732, 94] on button "X" at bounding box center [733, 94] width 20 height 19
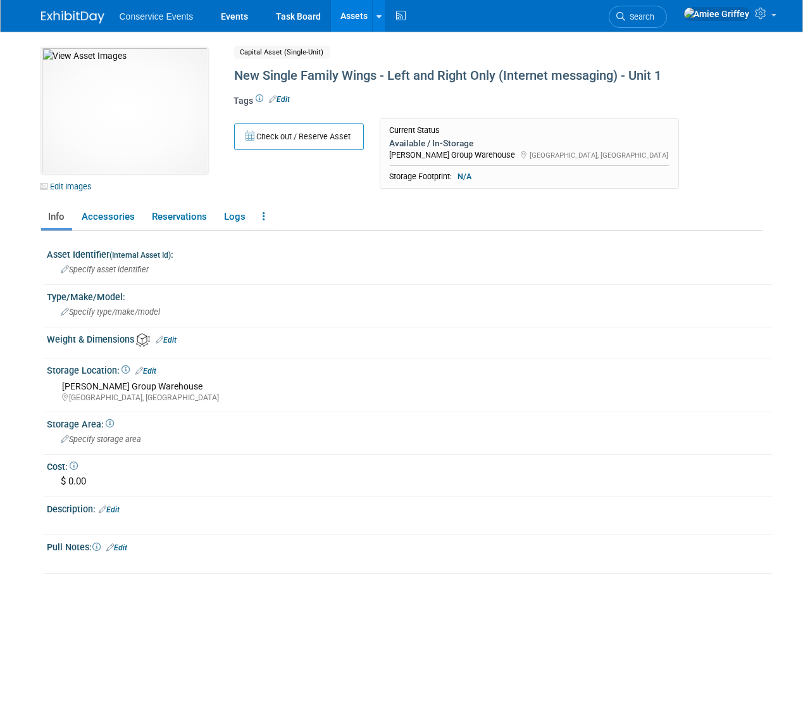
click at [355, 21] on link "Assets" at bounding box center [354, 16] width 46 height 32
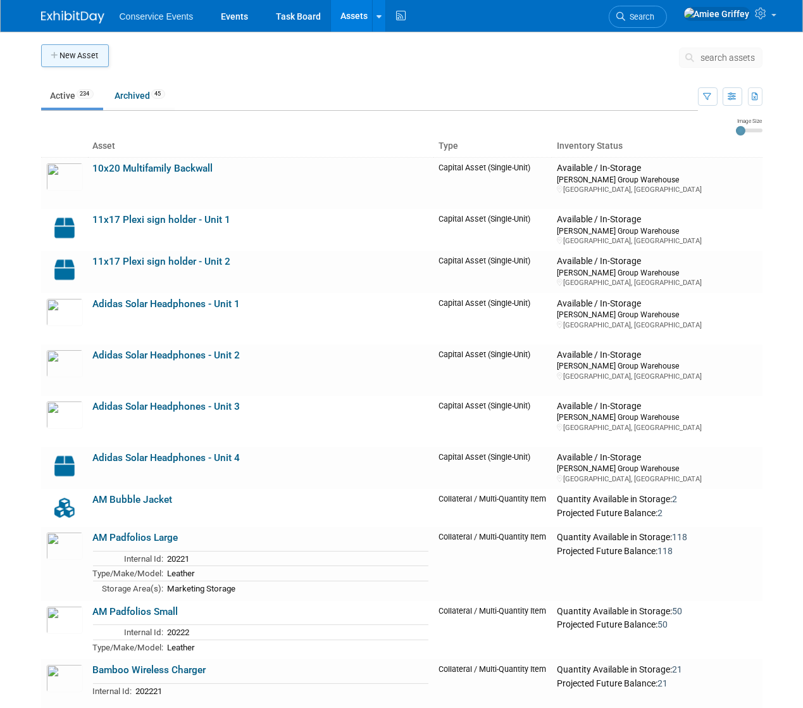
click at [80, 54] on button "New Asset" at bounding box center [75, 55] width 68 height 23
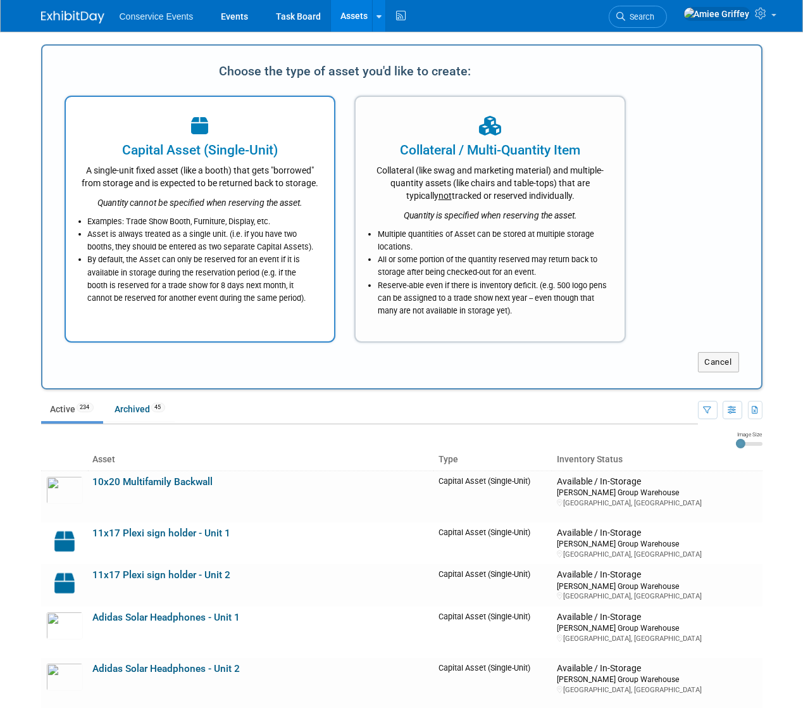
click at [213, 197] on icon "Quantity cannot be specified when reserving the asset." at bounding box center [199, 202] width 205 height 10
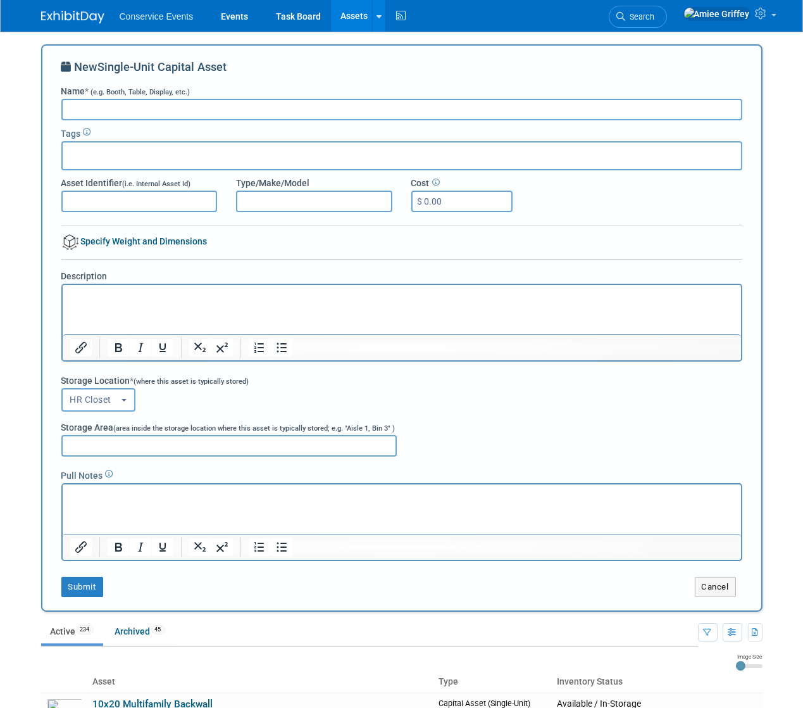
click at [137, 103] on input "Name * (e.g. Booth, Table, Display, etc.)" at bounding box center [401, 110] width 681 height 22
type input "New Single Family Wings - Right and Left only (Internet messaging) - Unit 2"
click at [101, 398] on span "HR Closet" at bounding box center [95, 399] width 51 height 10
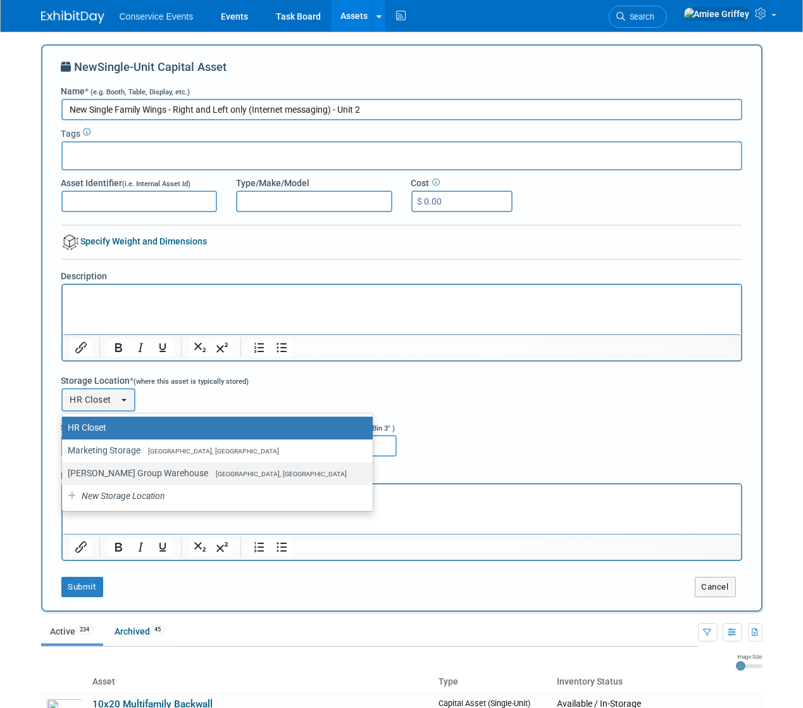
click at [107, 466] on label "Taylor Group Warehouse Brooklyn, OH" at bounding box center [214, 473] width 292 height 16
click at [64, 469] on input "Taylor Group Warehouse Brooklyn, OH" at bounding box center [60, 473] width 8 height 8
select select "11223164"
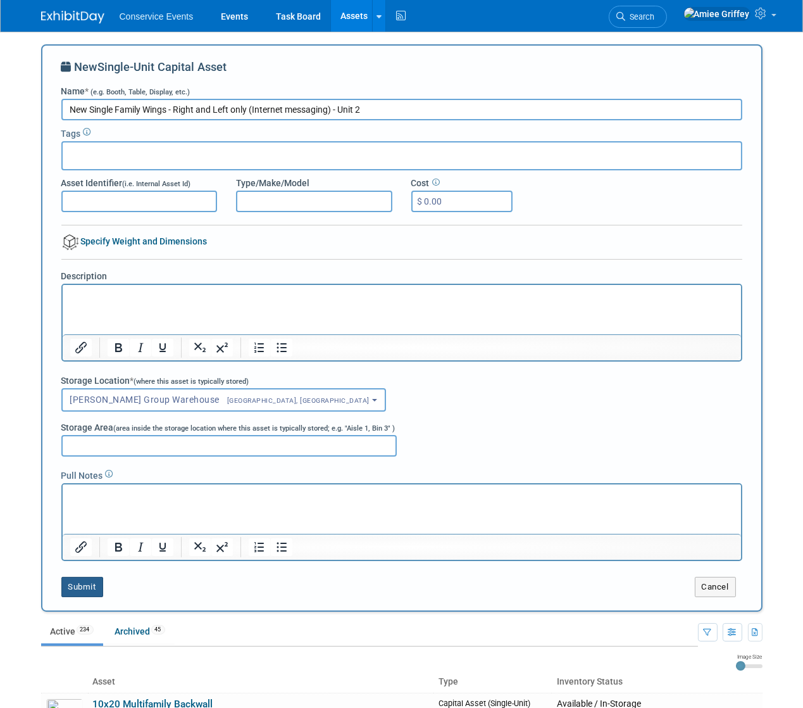
click at [84, 589] on button "Submit" at bounding box center [82, 587] width 42 height 20
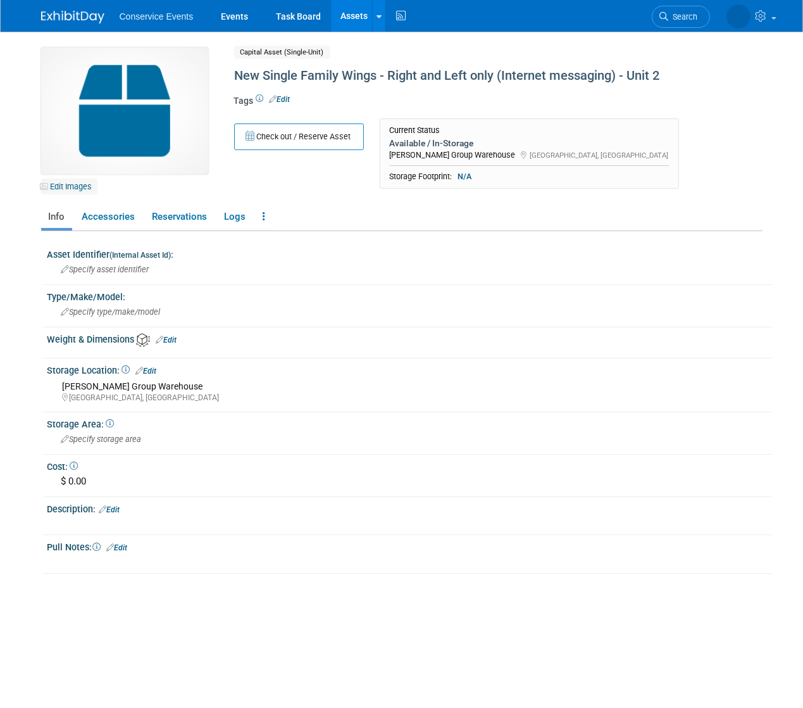
click at [67, 189] on link "Edit Images" at bounding box center [69, 186] width 56 height 16
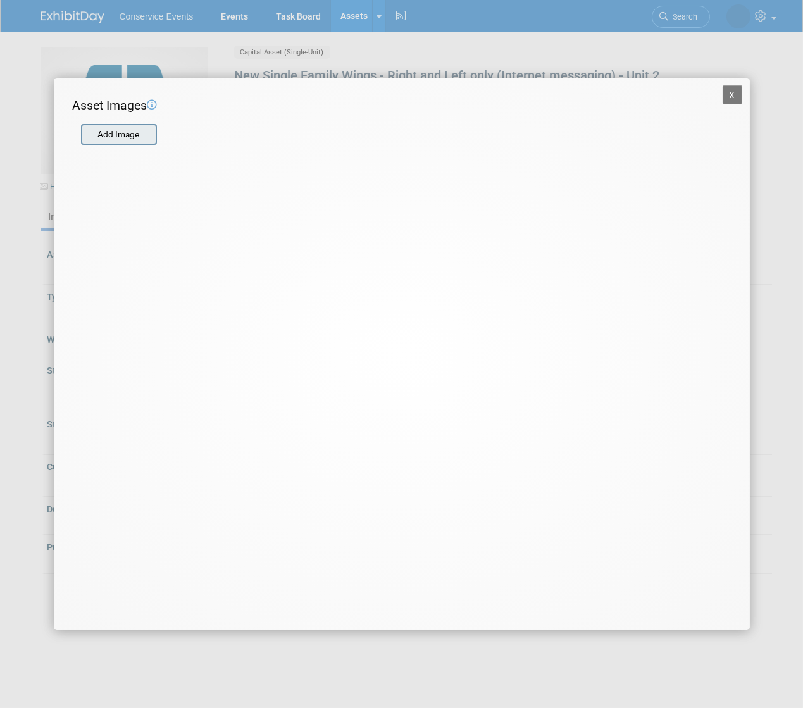
click at [151, 137] on input "file" at bounding box center [80, 134] width 151 height 19
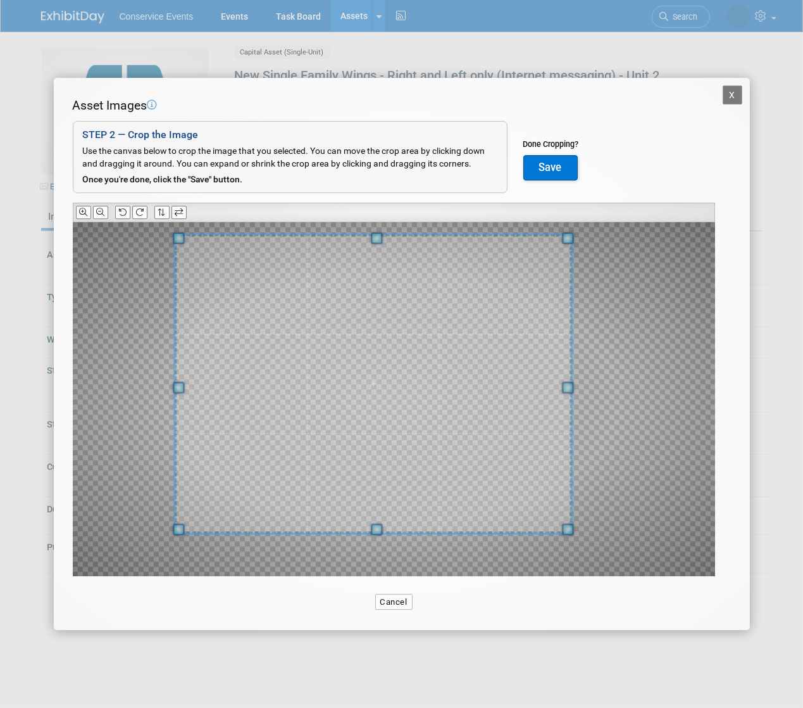
click at [193, 237] on div at bounding box center [373, 383] width 397 height 299
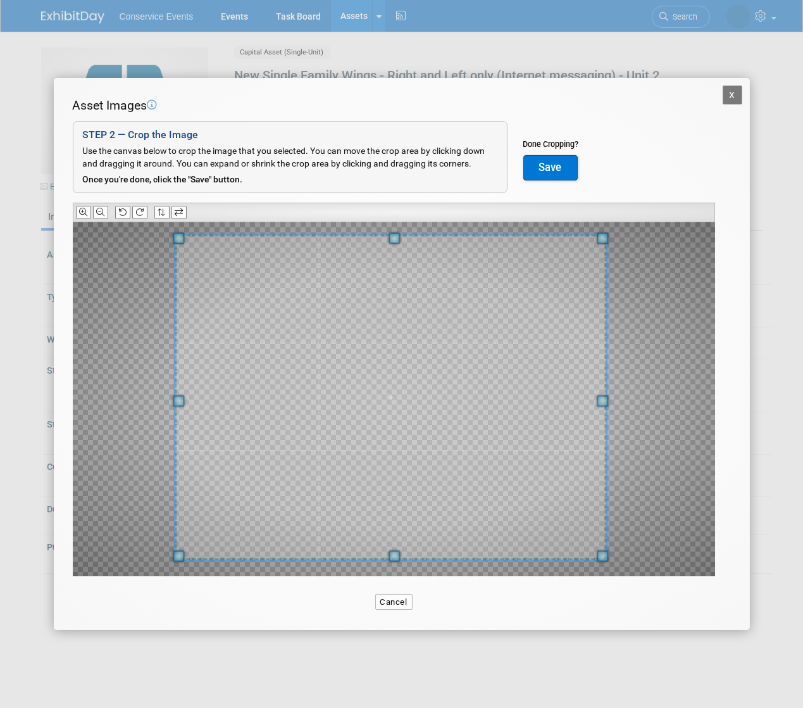
click at [603, 561] on span at bounding box center [602, 555] width 11 height 11
click at [556, 168] on button "Save" at bounding box center [550, 167] width 54 height 25
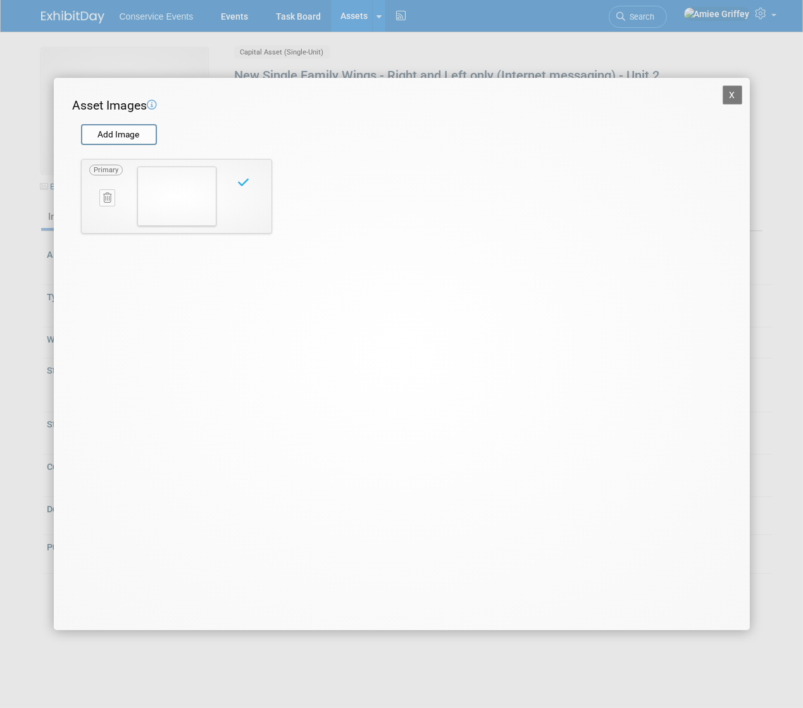
click at [737, 94] on button "X" at bounding box center [733, 94] width 20 height 19
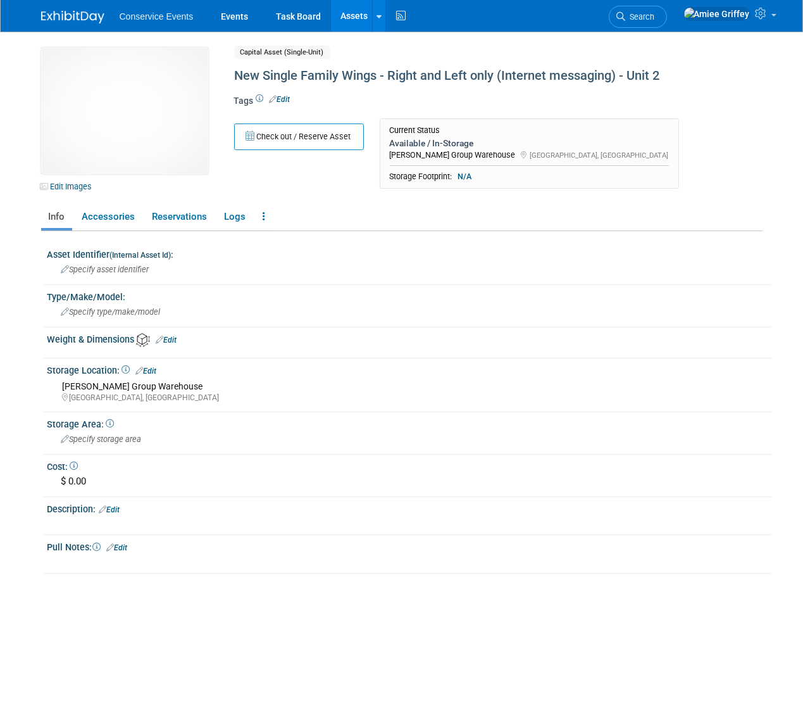
click at [344, 16] on link "Assets" at bounding box center [354, 16] width 46 height 32
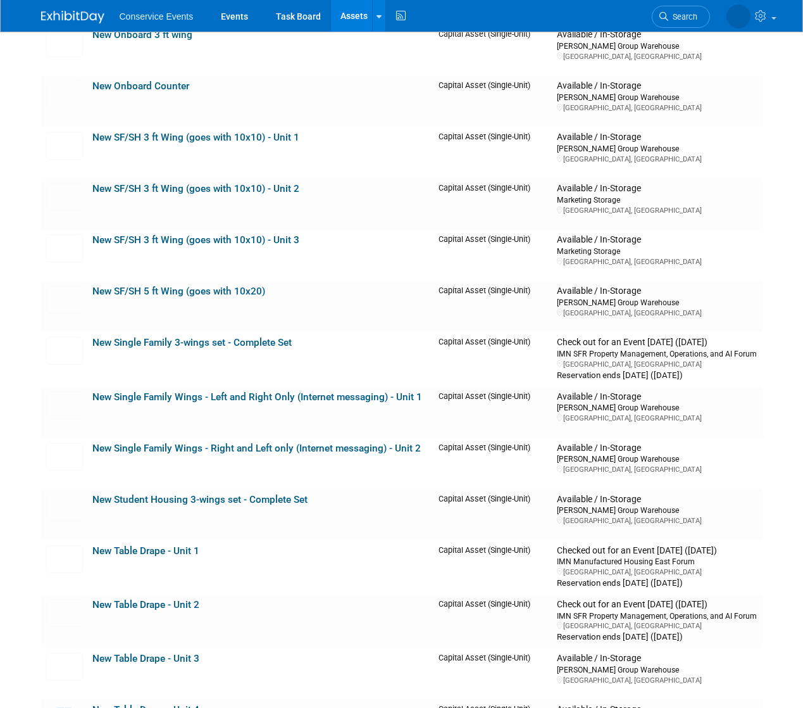
scroll to position [7271, 0]
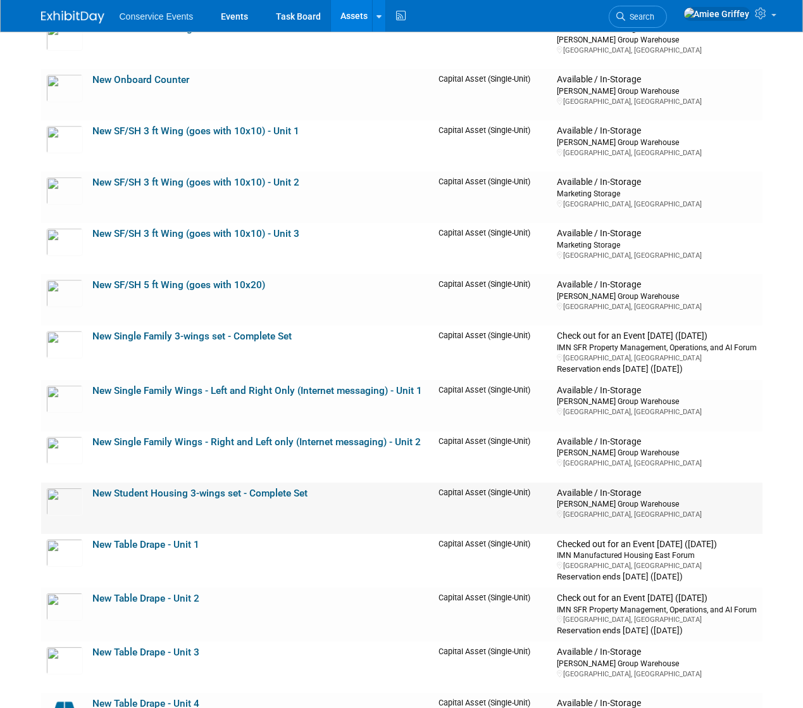
click at [185, 492] on link "New Student Housing 3-wings set - Complete Set" at bounding box center [200, 492] width 215 height 11
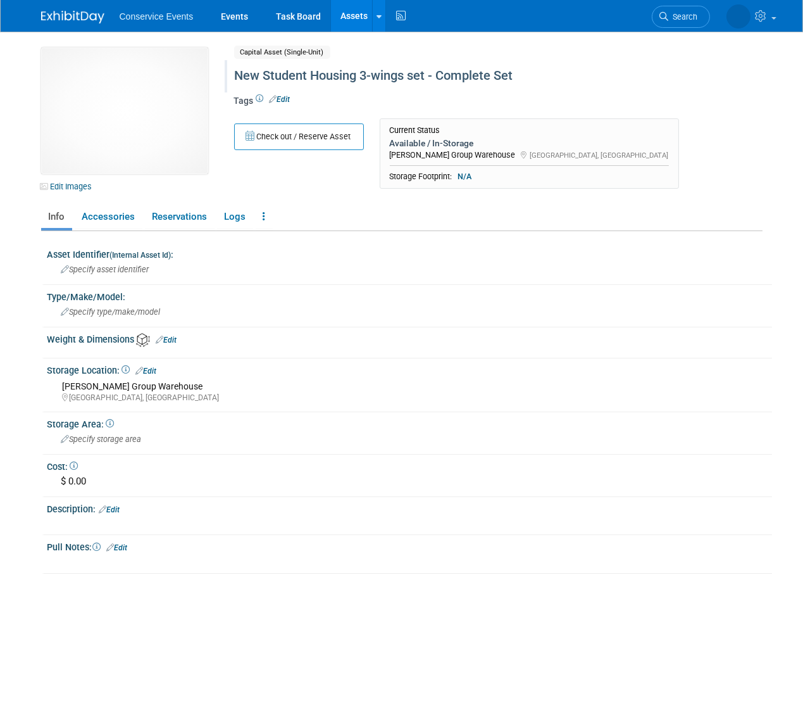
click at [300, 70] on div "New Student Housing 3-wings set - Complete Set" at bounding box center [469, 76] width 479 height 23
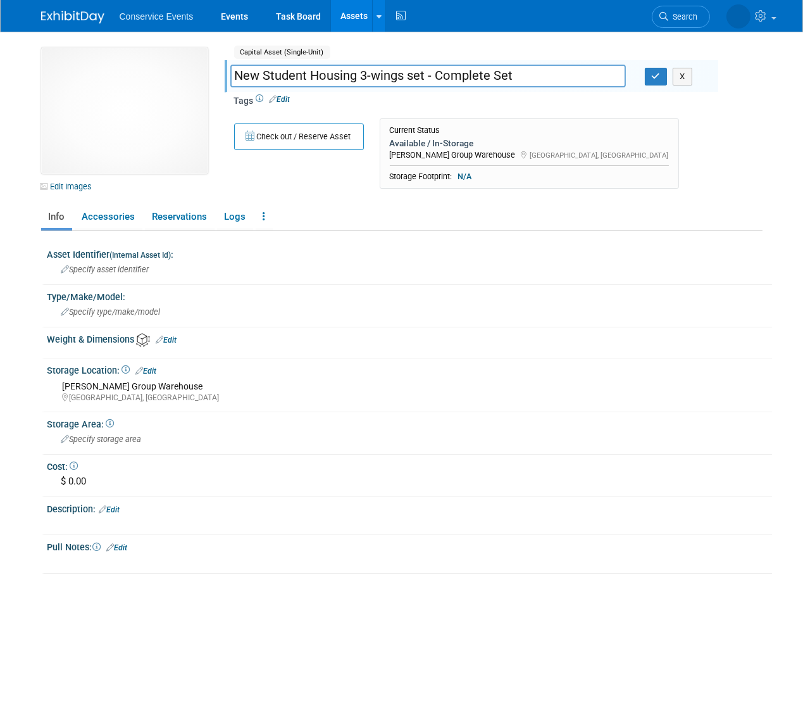
click at [311, 78] on input "New Student Housing 3-wings set - Complete Set" at bounding box center [428, 76] width 396 height 22
click at [652, 72] on icon "button" at bounding box center [656, 76] width 9 height 8
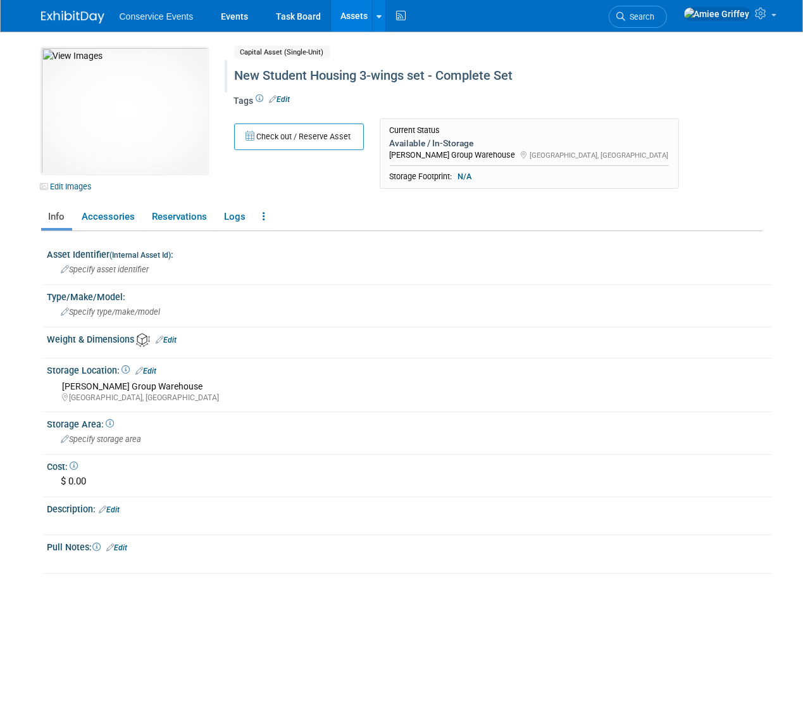
click at [342, 22] on link "Assets" at bounding box center [354, 16] width 46 height 32
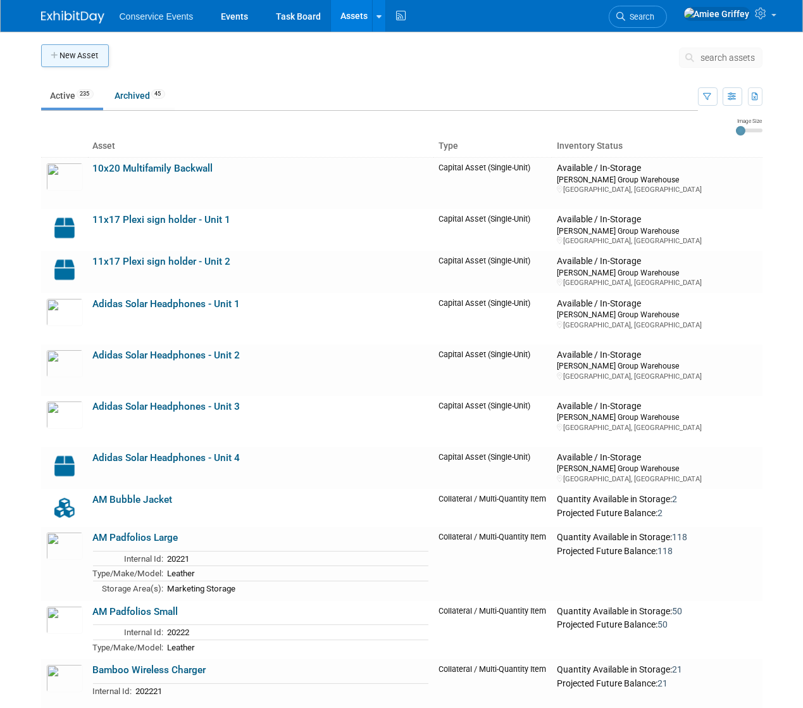
click at [87, 59] on button "New Asset" at bounding box center [75, 55] width 68 height 23
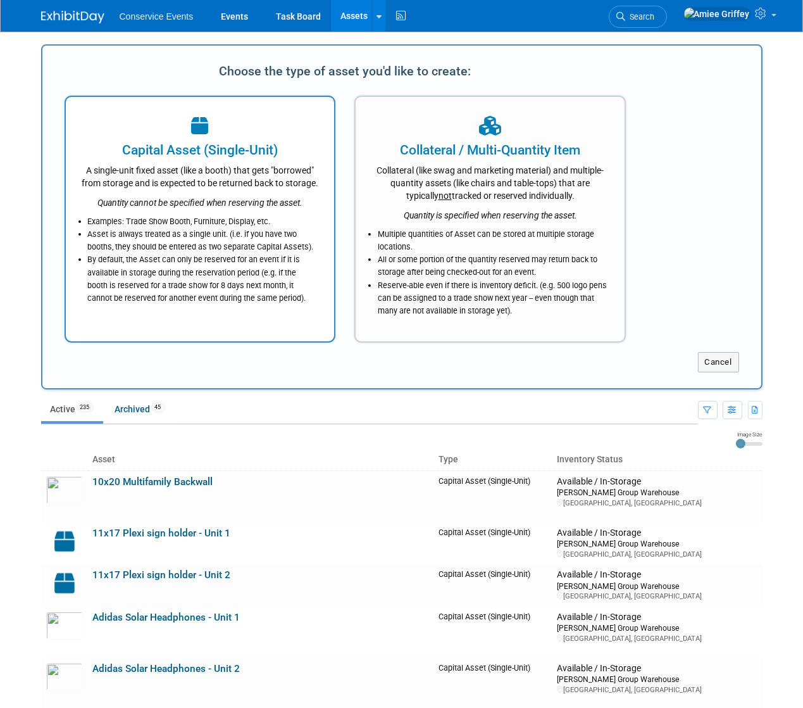
click at [252, 191] on div "Quantity cannot be specified when reserving the asset." at bounding box center [200, 199] width 237 height 20
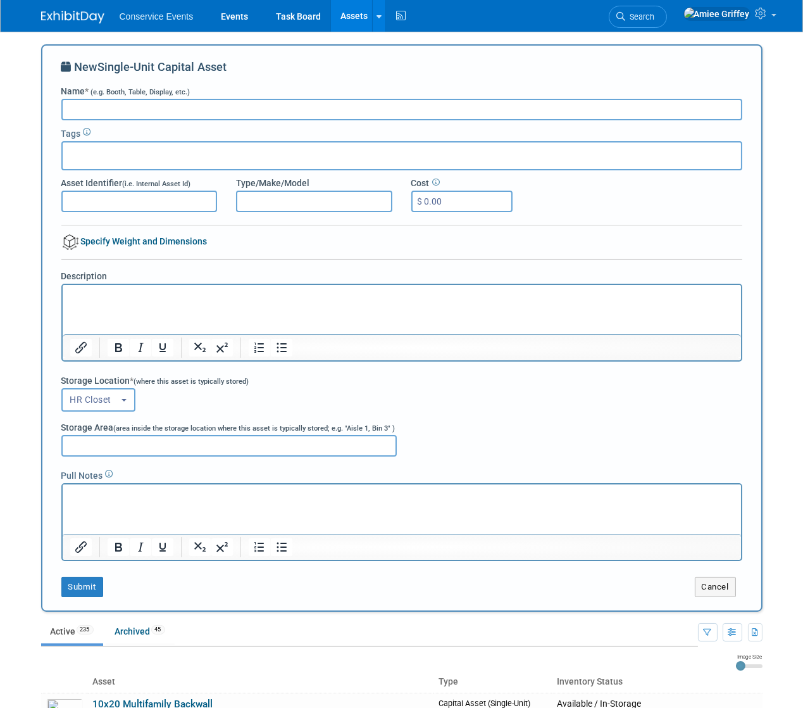
click at [100, 110] on input "Name * (e.g. Booth, Table, Display, etc.)" at bounding box center [401, 110] width 681 height 22
paste input "New Student Housing 3-wings set - Complete Set"
drag, startPoint x: 273, startPoint y: 108, endPoint x: 158, endPoint y: 111, distance: 114.6
click at [158, 111] on input "New Student Housing 3-wings set - Complete Set" at bounding box center [401, 110] width 681 height 22
type input "New Student Housing Wings - Right and Left only"
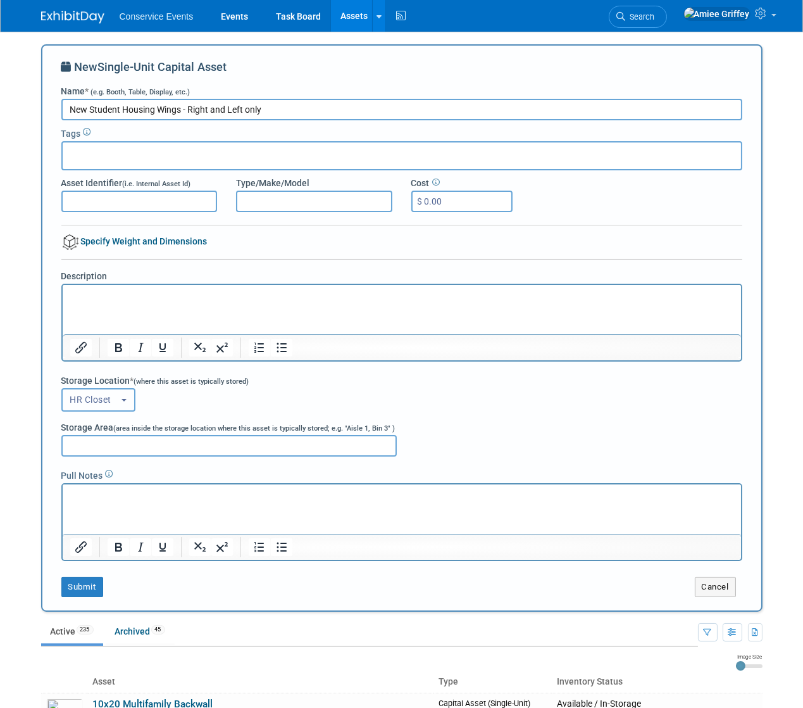
click at [91, 408] on button "HR Closet" at bounding box center [98, 399] width 74 height 23
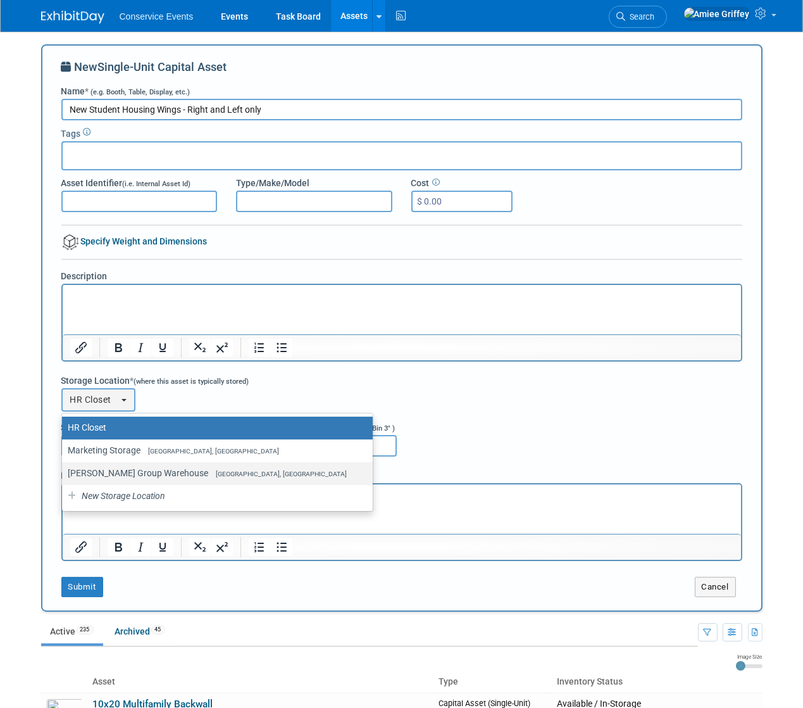
click at [99, 467] on label "Taylor Group Warehouse Brooklyn, OH" at bounding box center [214, 473] width 292 height 16
click at [64, 469] on input "Taylor Group Warehouse Brooklyn, OH" at bounding box center [60, 473] width 8 height 8
select select "11223164"
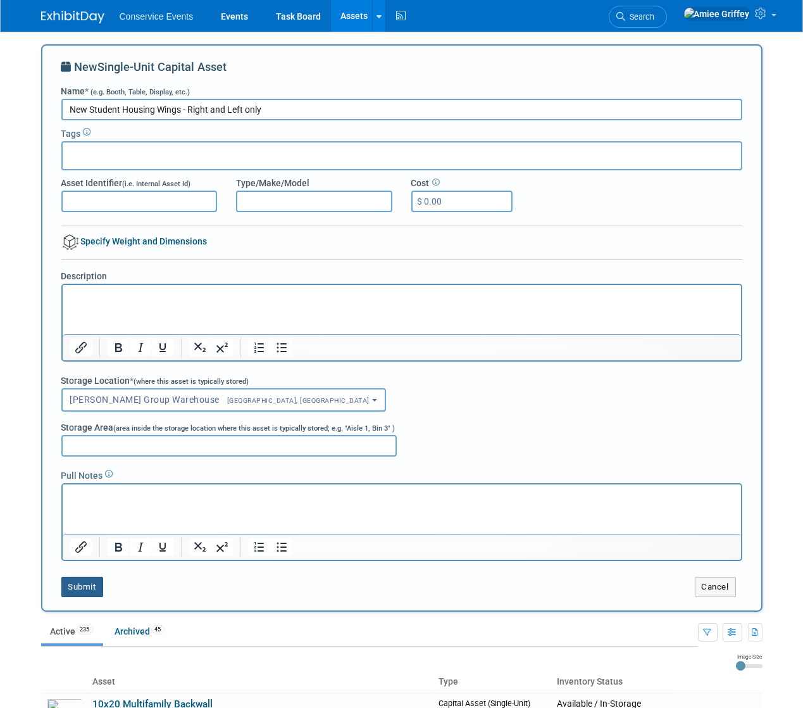
click at [69, 592] on button "Submit" at bounding box center [82, 587] width 42 height 20
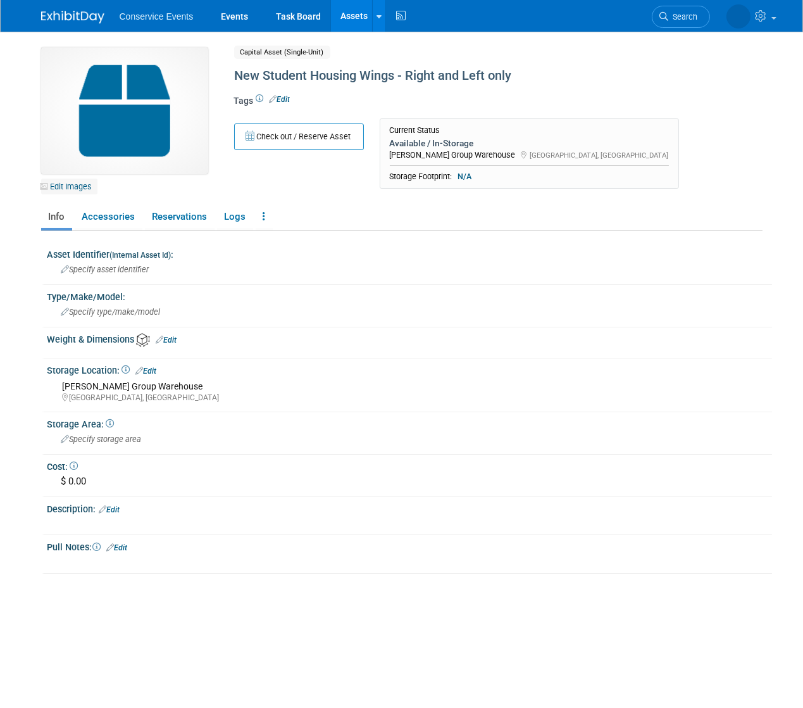
click at [74, 184] on link "Edit Images" at bounding box center [69, 186] width 56 height 16
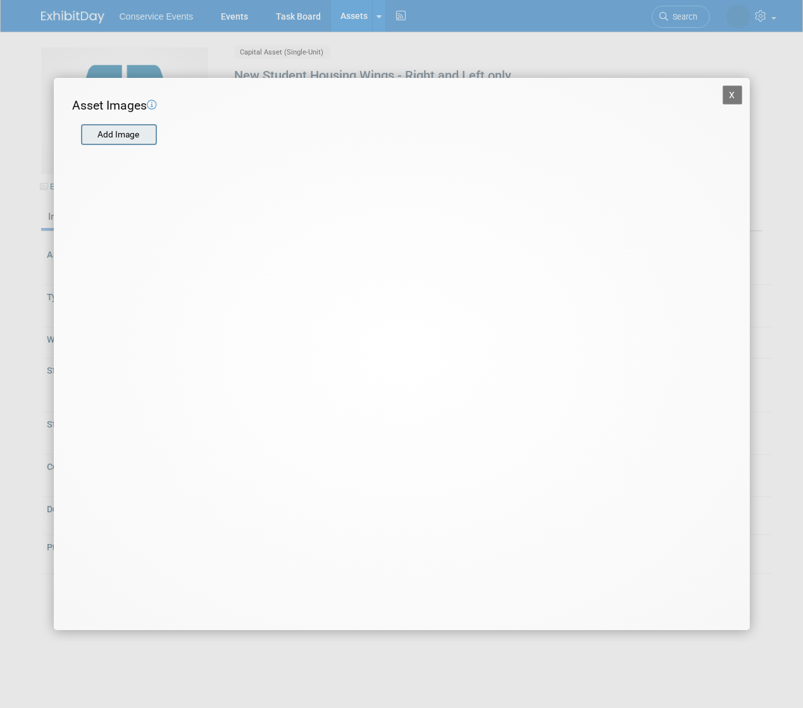
click at [143, 136] on input "file" at bounding box center [80, 134] width 151 height 19
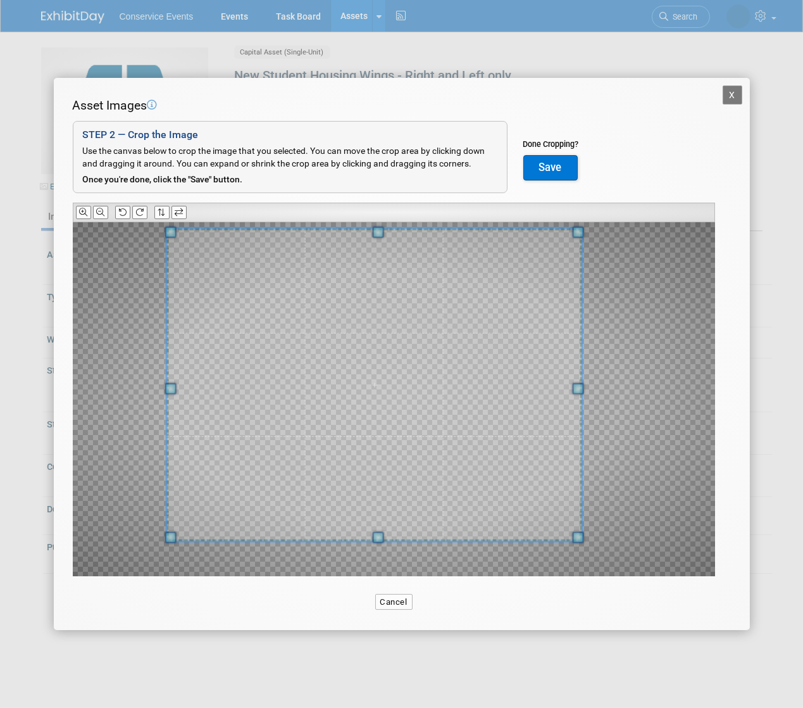
click at [169, 234] on span at bounding box center [170, 232] width 11 height 11
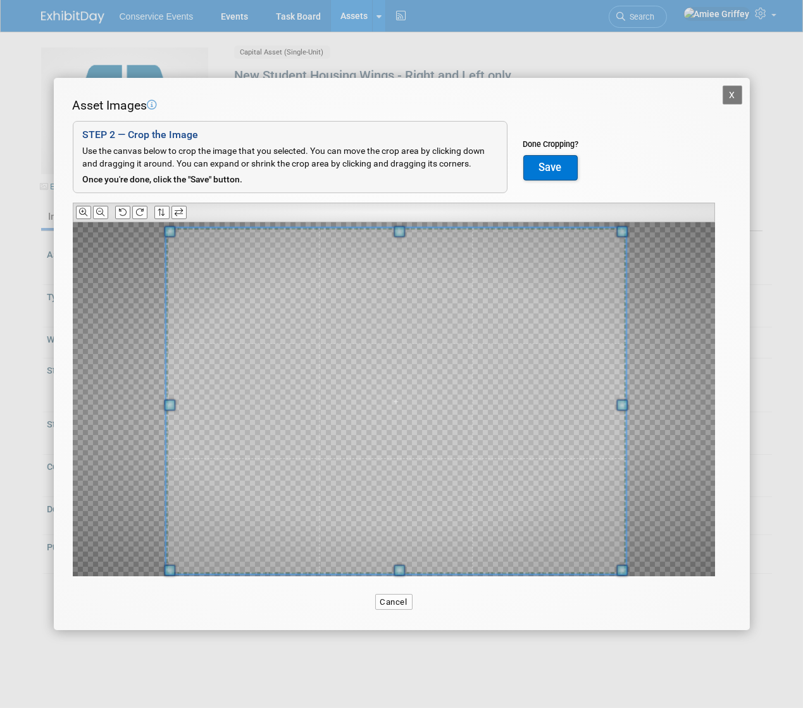
click at [623, 565] on span at bounding box center [622, 570] width 11 height 11
click at [161, 228] on span at bounding box center [165, 228] width 11 height 11
click at [544, 162] on button "Save" at bounding box center [550, 167] width 54 height 25
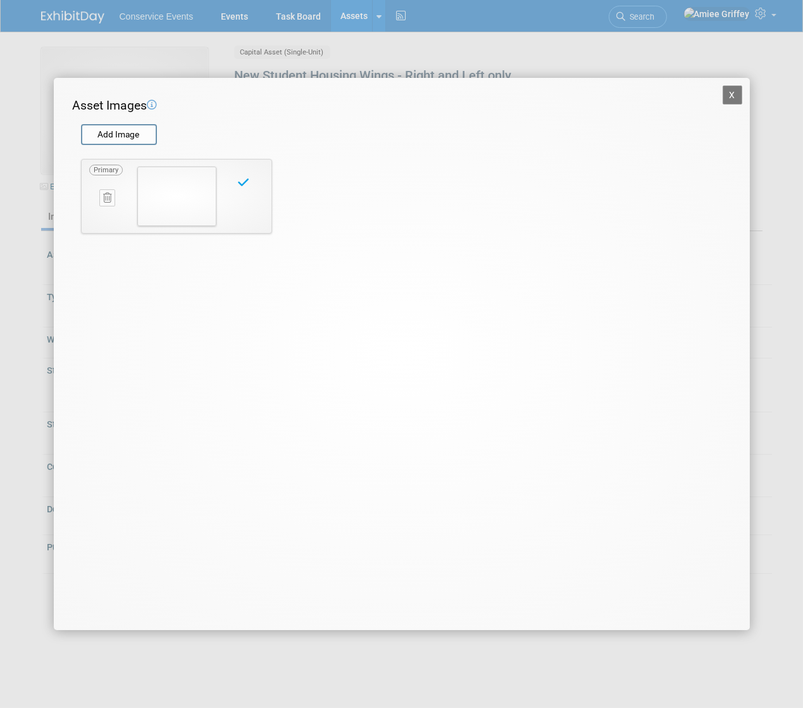
click at [732, 93] on button "X" at bounding box center [733, 94] width 20 height 19
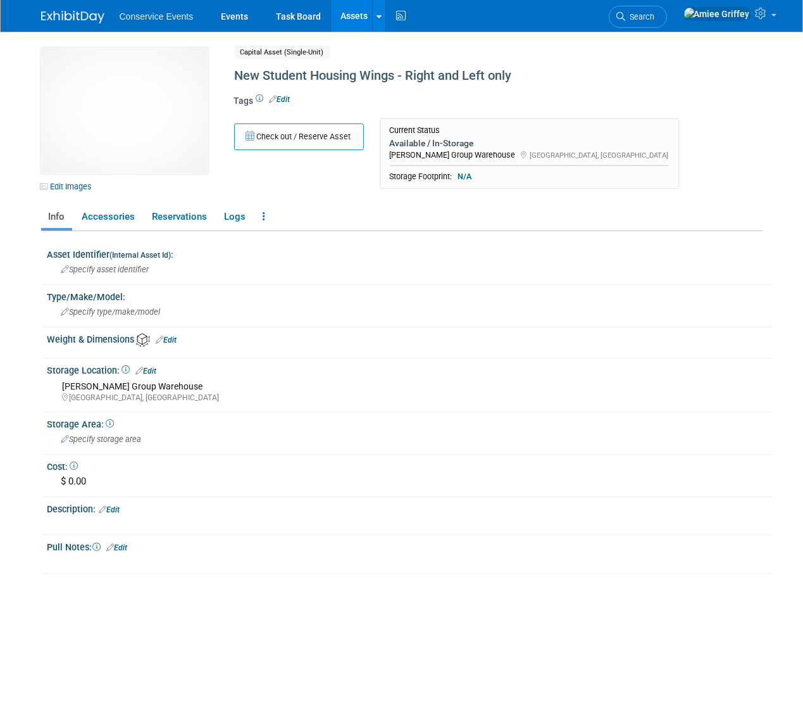
click at [351, 18] on link "Assets" at bounding box center [354, 16] width 46 height 32
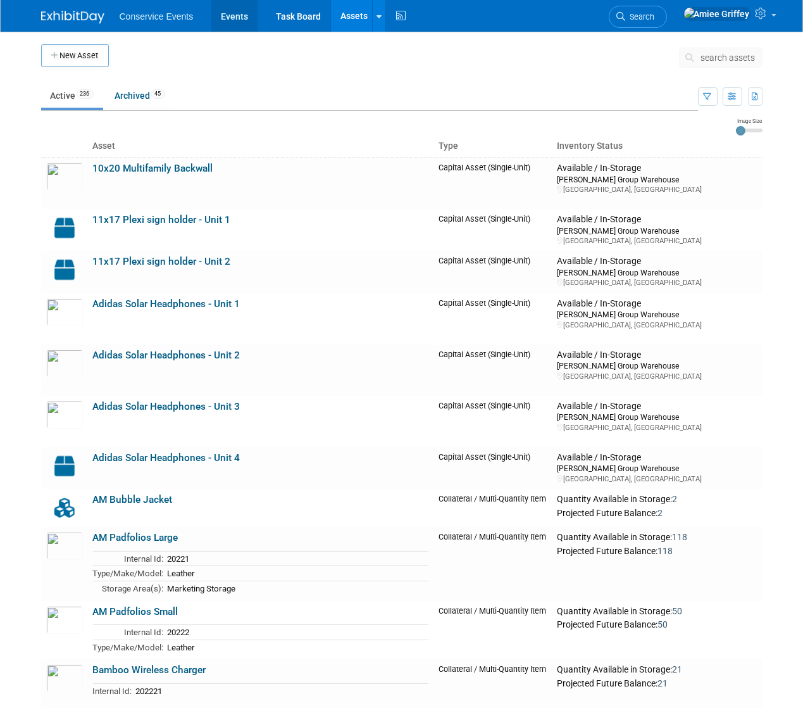
click at [239, 18] on link "Events" at bounding box center [234, 16] width 46 height 32
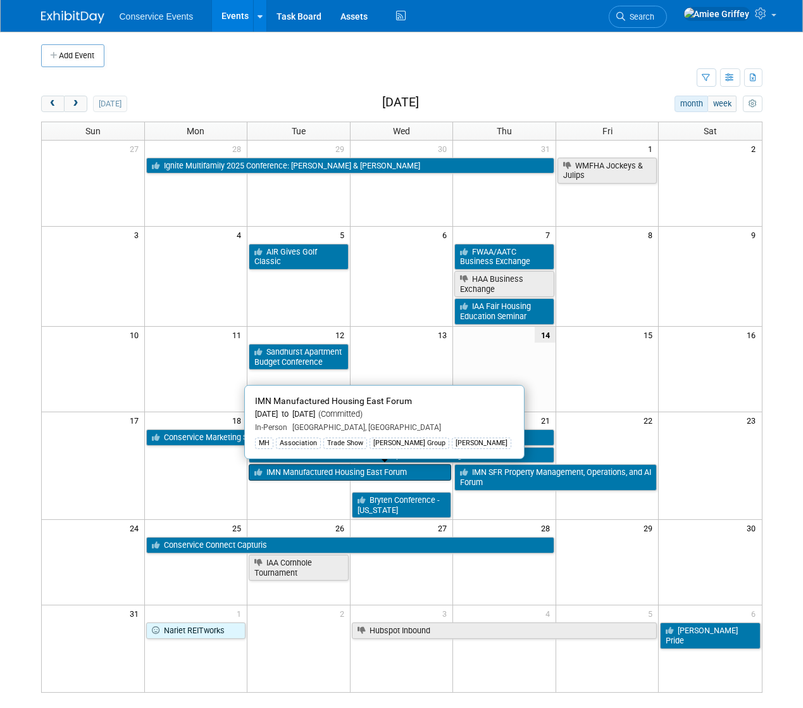
click at [327, 472] on link "IMN Manufactured Housing East Forum" at bounding box center [350, 472] width 203 height 16
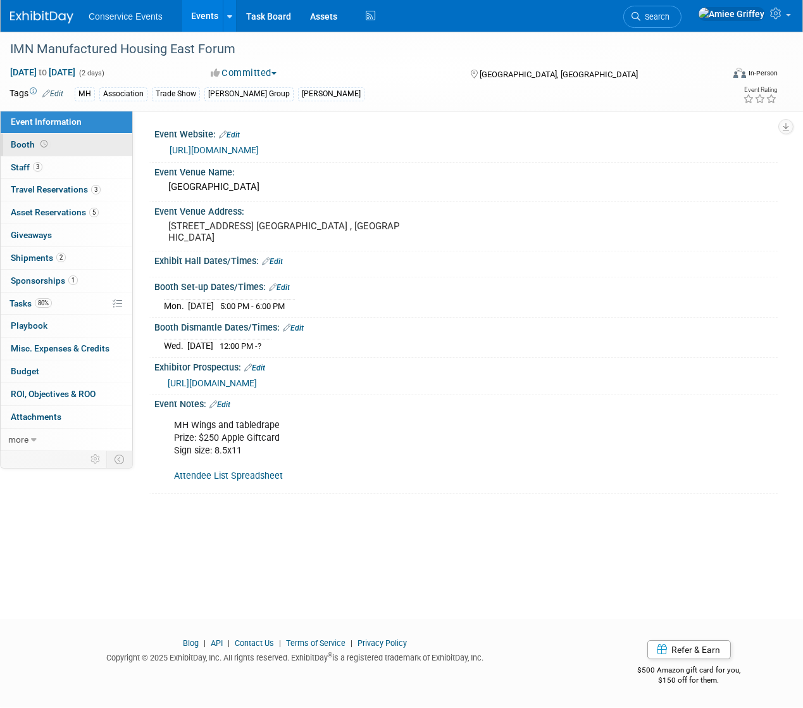
click at [63, 149] on link "Booth" at bounding box center [67, 145] width 132 height 22
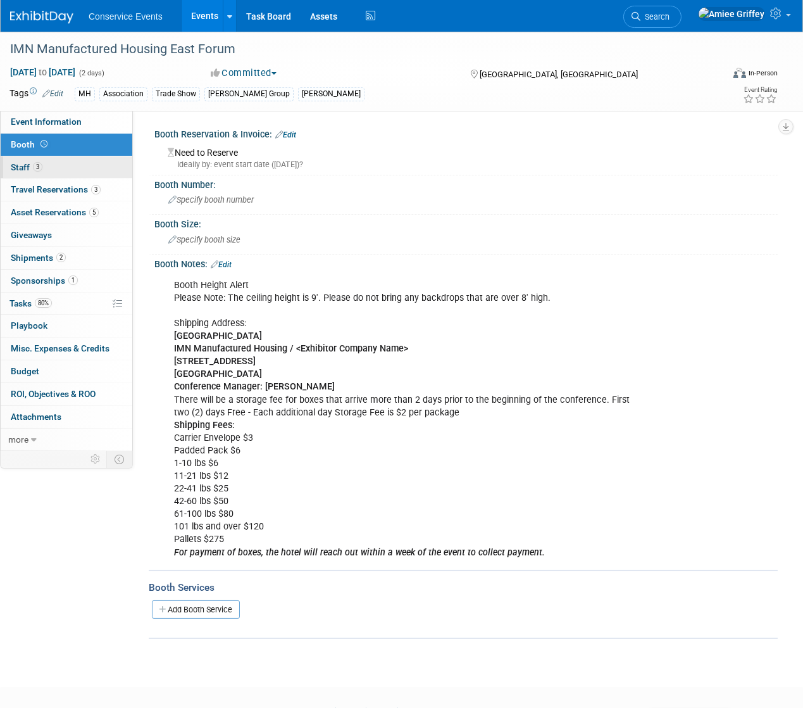
click at [38, 166] on span "3" at bounding box center [37, 166] width 9 height 9
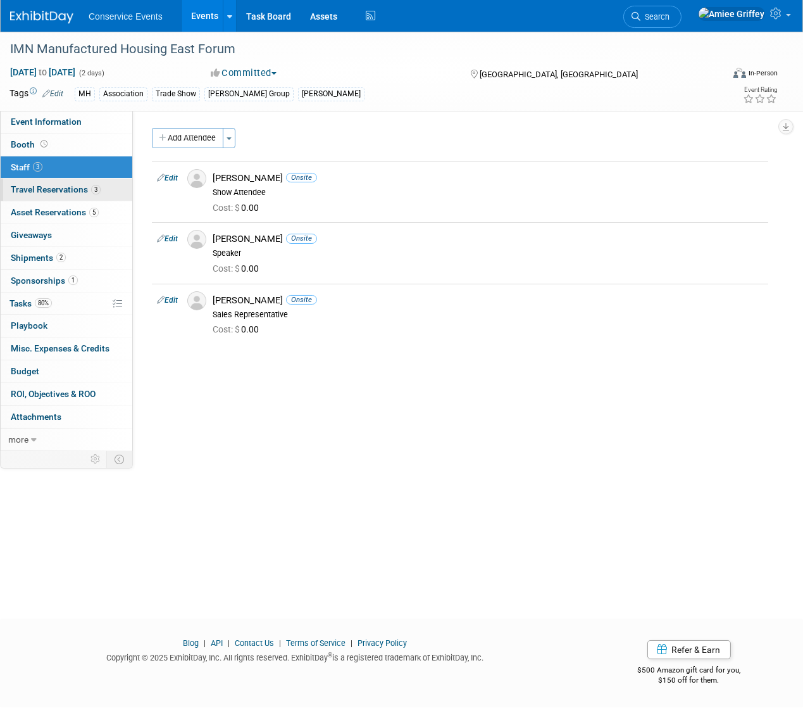
click at [55, 191] on span "Travel Reservations 3" at bounding box center [56, 189] width 90 height 10
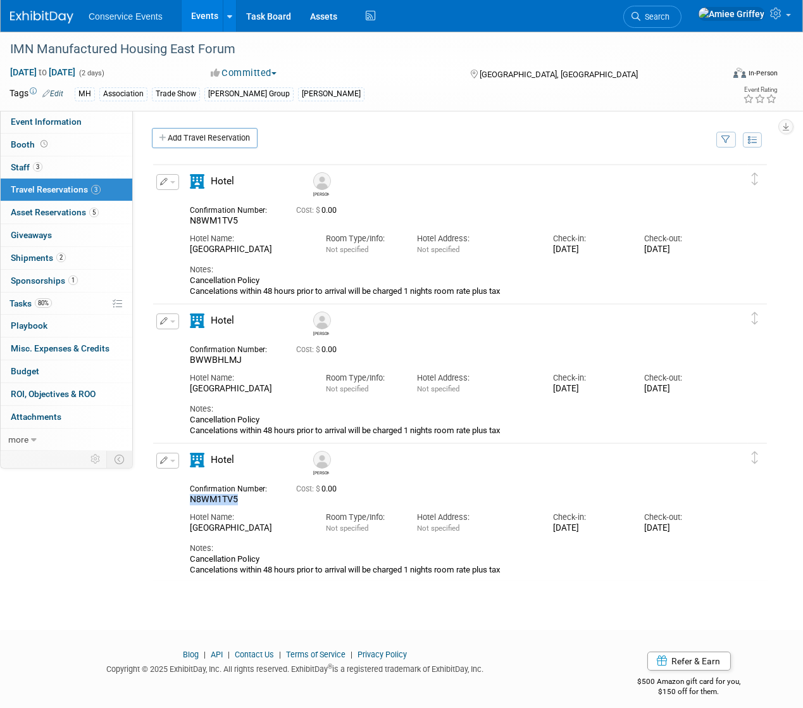
drag, startPoint x: 240, startPoint y: 498, endPoint x: 192, endPoint y: 497, distance: 48.1
click at [192, 497] on div "N8WM1TV5" at bounding box center [233, 499] width 87 height 11
copy span "N8WM1TV5"
click at [49, 298] on span "80%" at bounding box center [43, 302] width 17 height 9
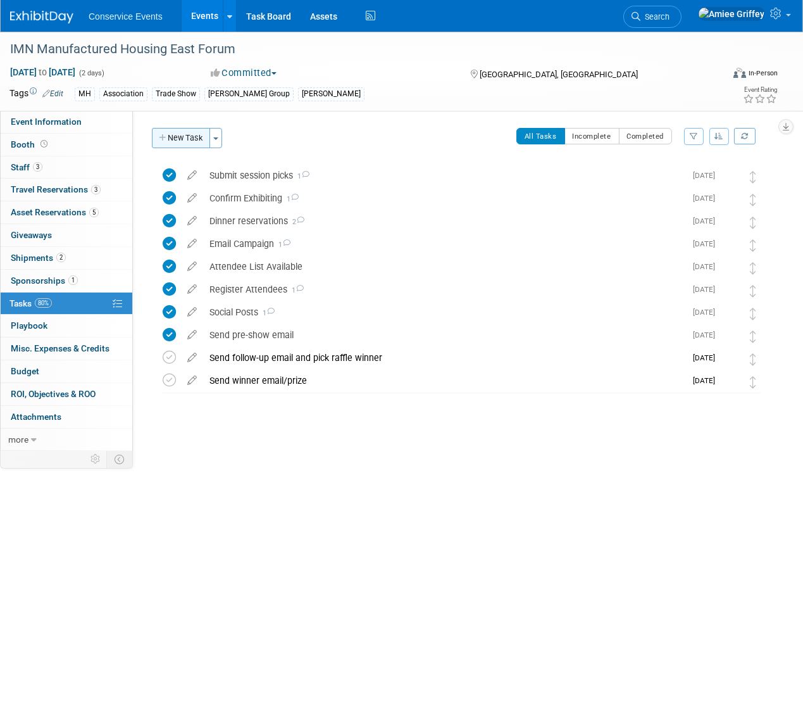
click at [186, 138] on button "New Task" at bounding box center [181, 138] width 58 height 20
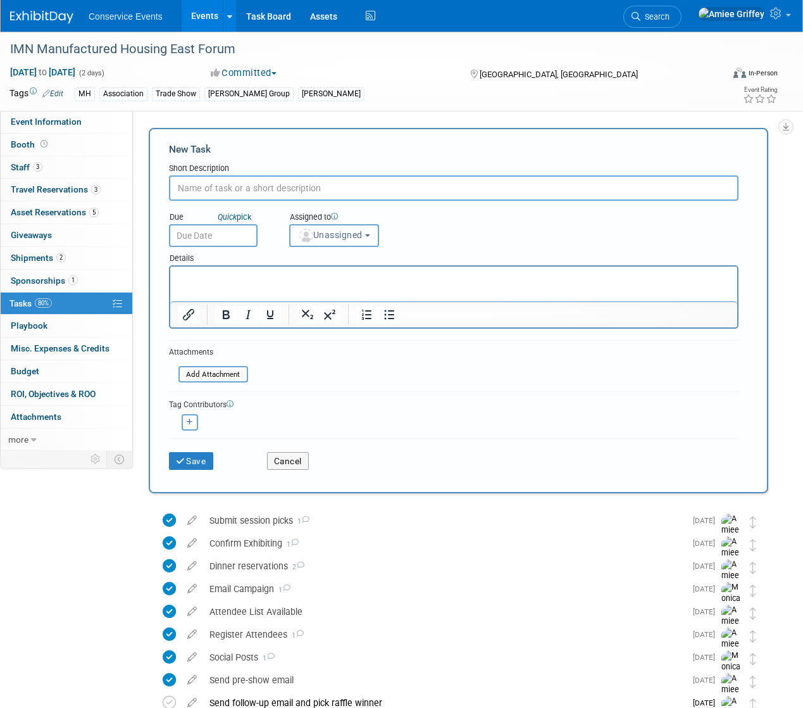
click at [237, 183] on input "text" at bounding box center [454, 187] width 570 height 25
type input "Credit Card Authorization form"
click at [217, 230] on input "text" at bounding box center [213, 235] width 89 height 23
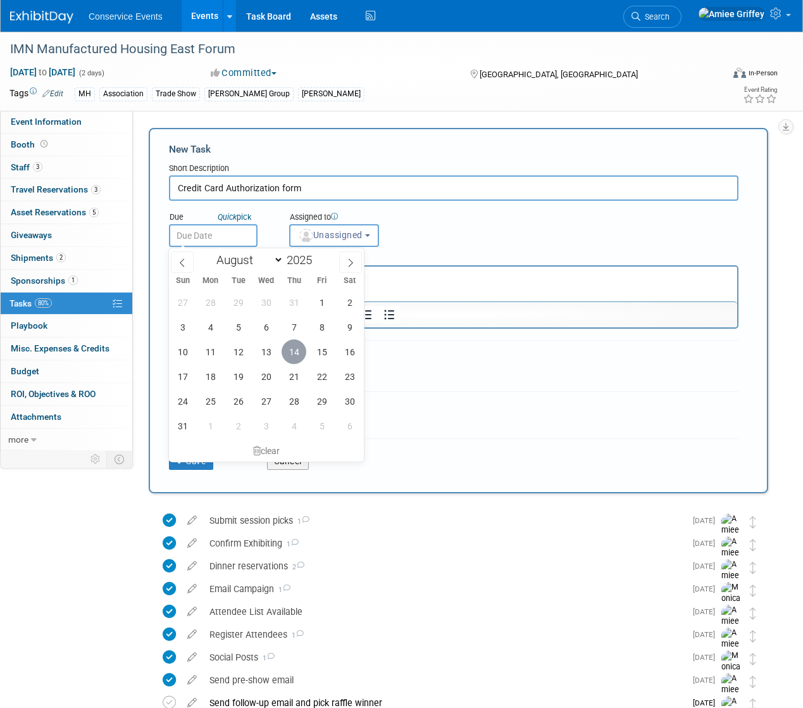
click at [289, 351] on span "14" at bounding box center [294, 351] width 25 height 25
type input "Aug 14, 2025"
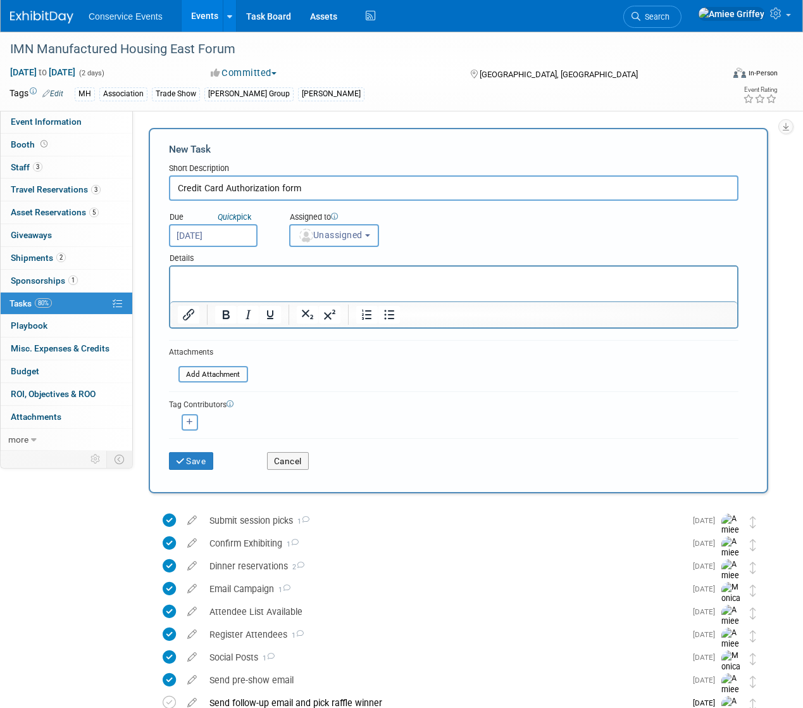
click at [355, 237] on span "Unassigned" at bounding box center [330, 235] width 65 height 10
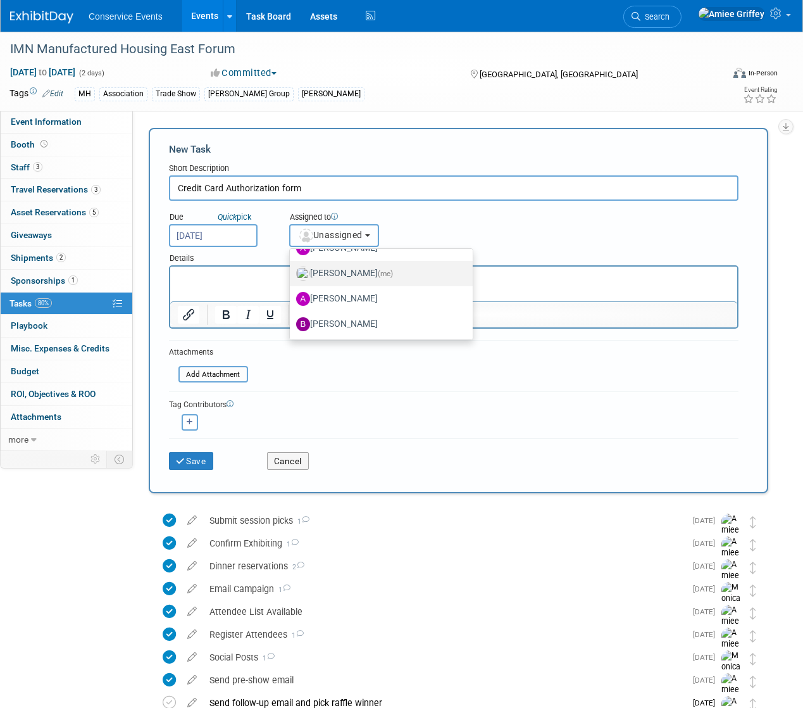
scroll to position [120, 0]
click at [345, 275] on label "Amiee Griffey (me)" at bounding box center [378, 273] width 164 height 20
click at [292, 275] on input "Amiee Griffey (me)" at bounding box center [288, 272] width 8 height 8
select select "28722387-35c6-4557-bb24-edeacb20f2e1"
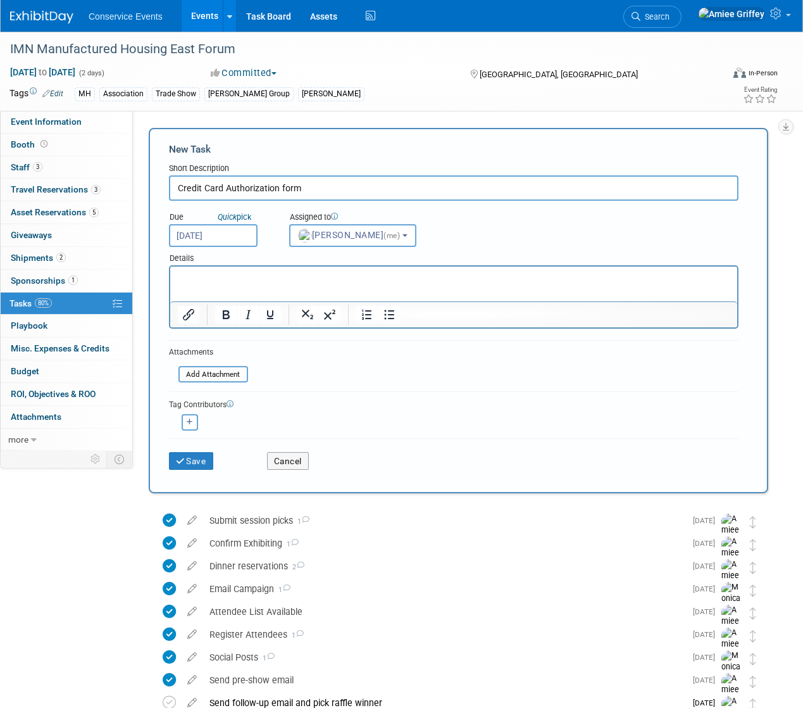
click at [292, 284] on html at bounding box center [453, 275] width 567 height 18
click at [201, 460] on button "Save" at bounding box center [191, 461] width 44 height 18
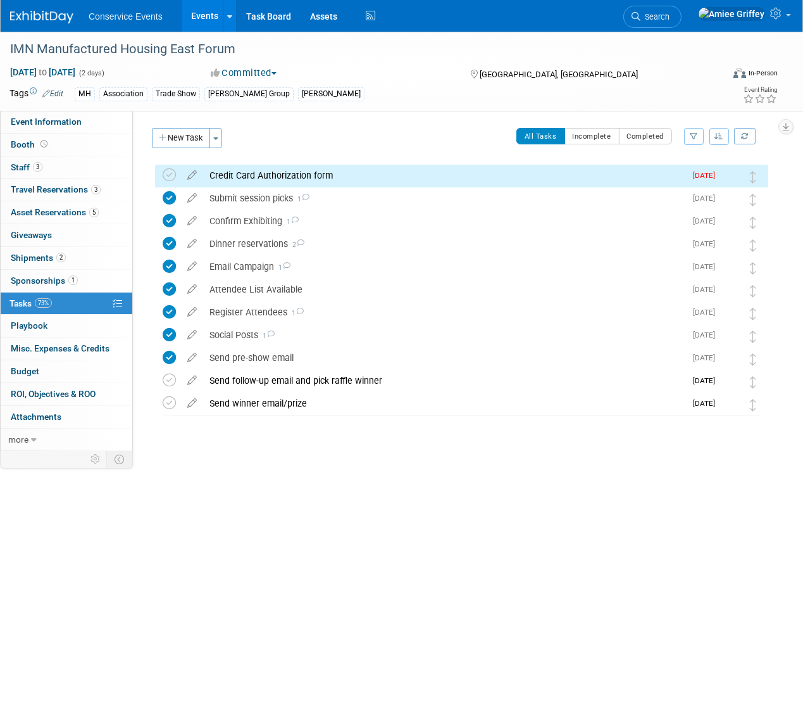
click at [222, 173] on div "Credit Card Authorization form" at bounding box center [444, 176] width 482 height 22
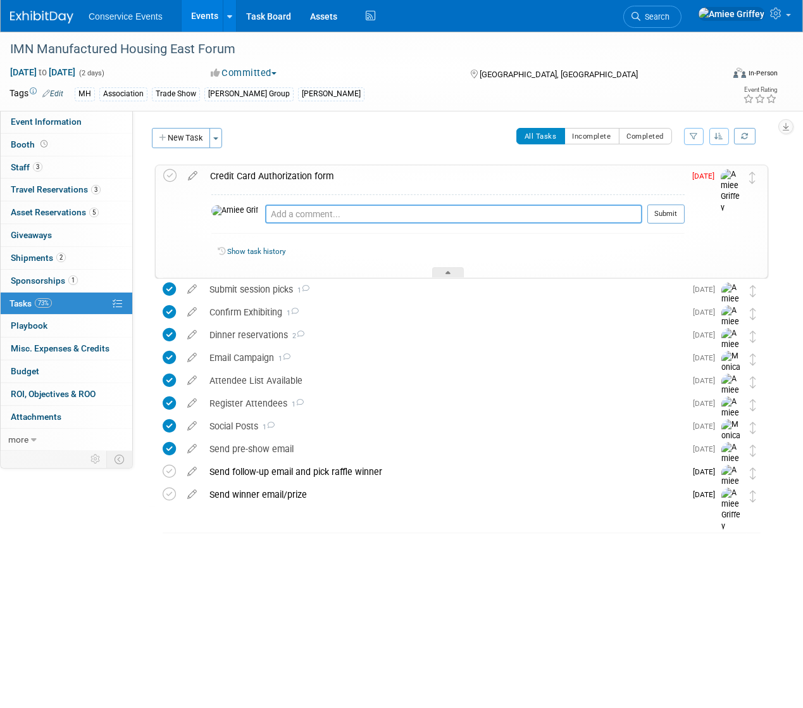
click at [265, 220] on textarea at bounding box center [453, 213] width 377 height 19
type textarea "Submitted 8.14.25"
click at [667, 211] on button "Submit" at bounding box center [665, 213] width 37 height 19
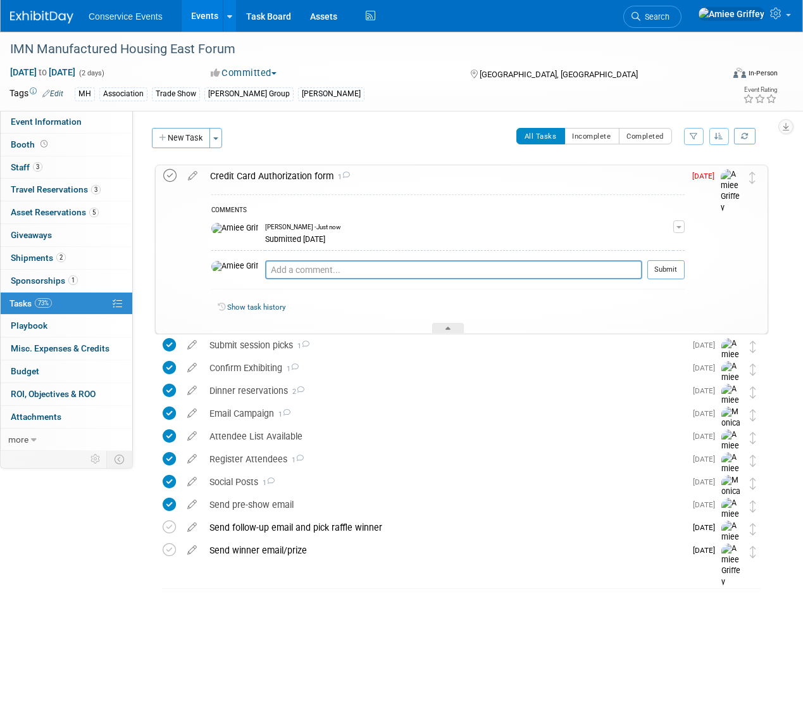
click at [170, 176] on icon at bounding box center [169, 175] width 13 height 13
click at [272, 175] on div "Credit Card Authorization form 1" at bounding box center [444, 176] width 481 height 22
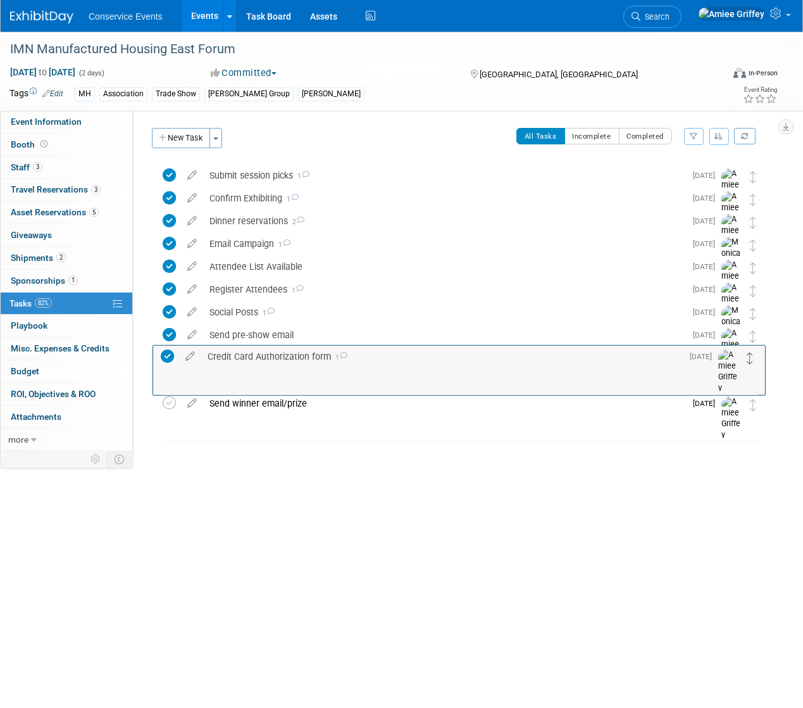
drag, startPoint x: 754, startPoint y: 175, endPoint x: 751, endPoint y: 356, distance: 180.4
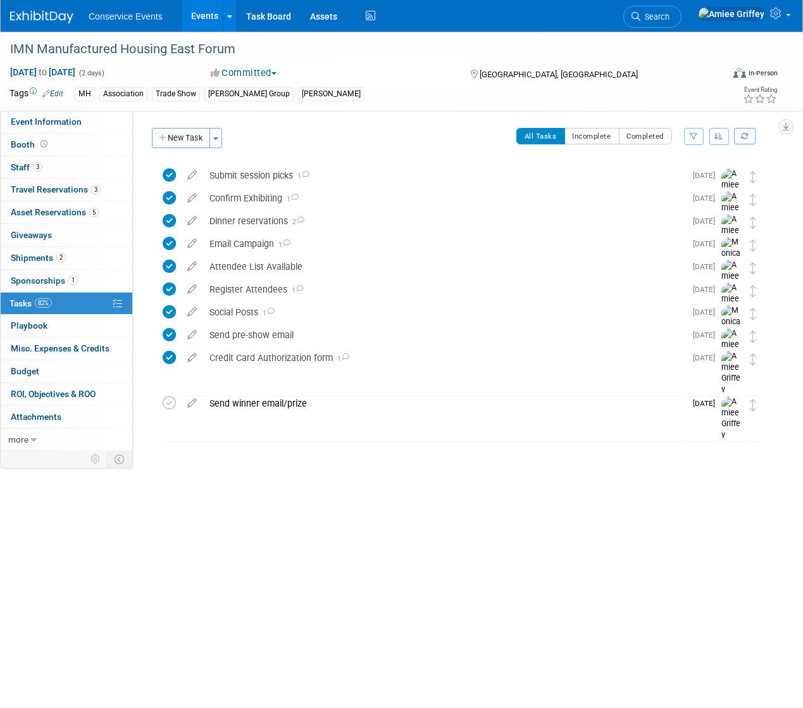
click at [203, 18] on link "Events" at bounding box center [205, 16] width 46 height 32
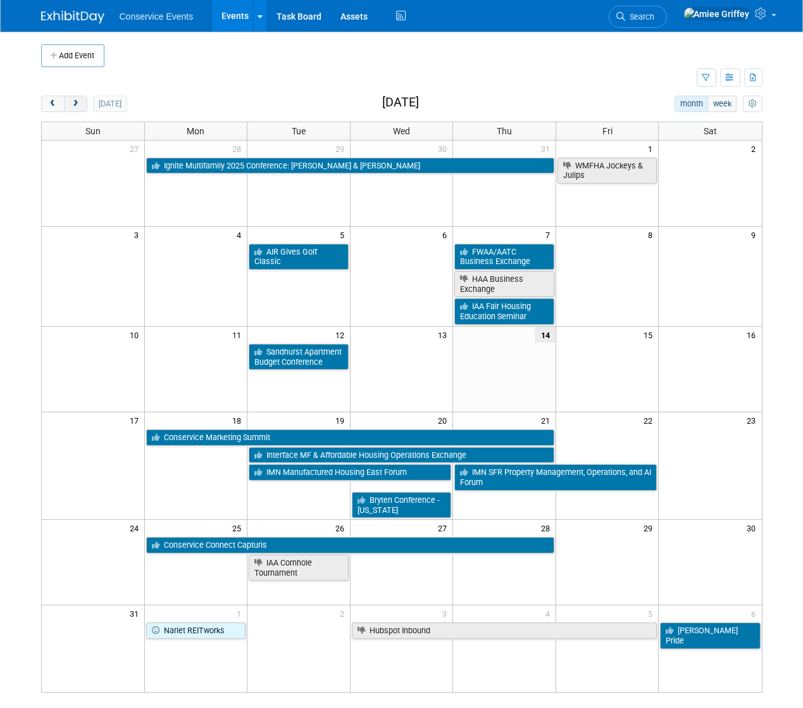
click at [75, 108] on button "next" at bounding box center [75, 104] width 23 height 16
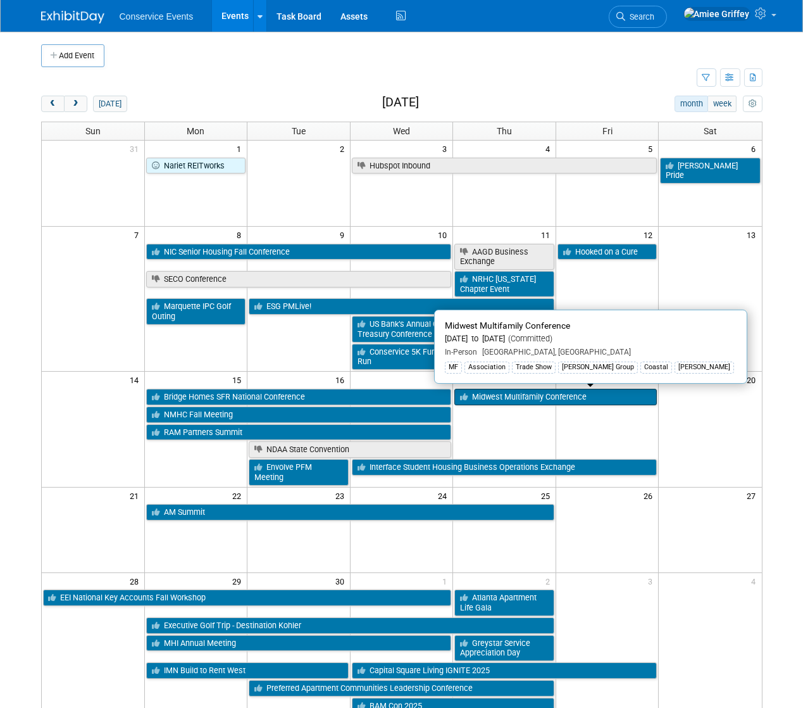
click at [621, 398] on link "Midwest Multifamily Conference" at bounding box center [555, 397] width 203 height 16
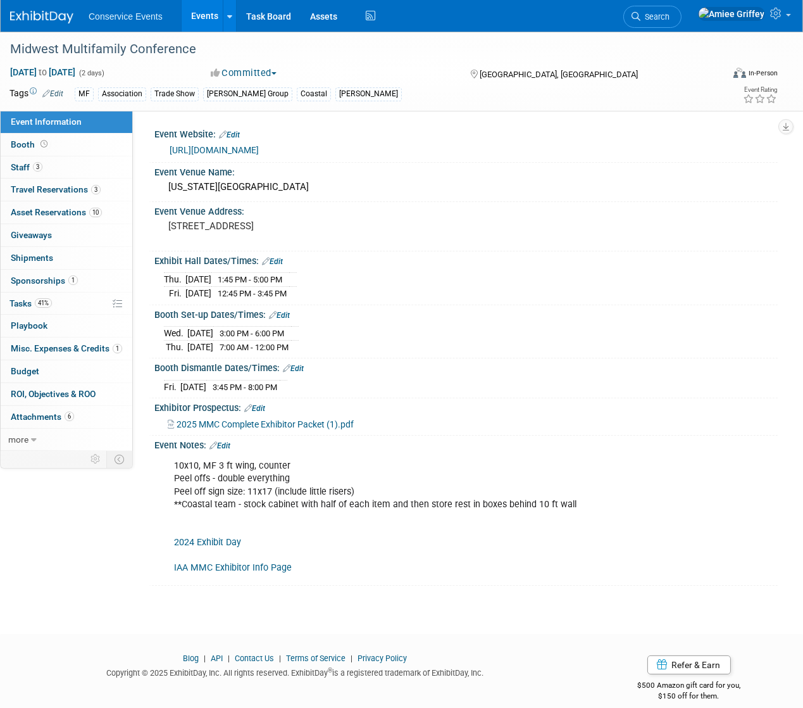
click at [230, 446] on link "Edit" at bounding box center [220, 445] width 21 height 9
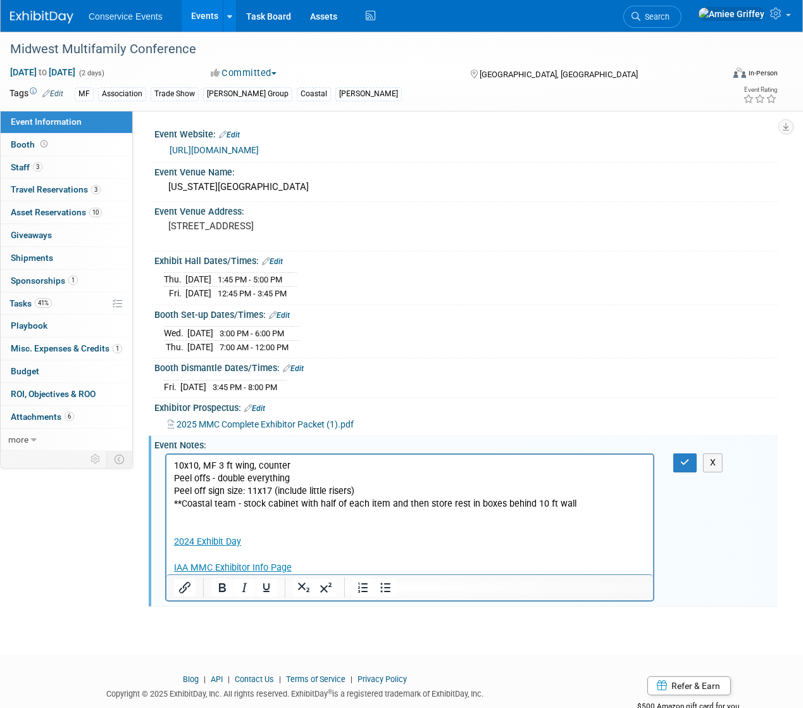
click at [230, 525] on p "10x10, MF 3 ft wing, counter Peel offs - double everything Peel off sign size: …" at bounding box center [409, 517] width 472 height 115
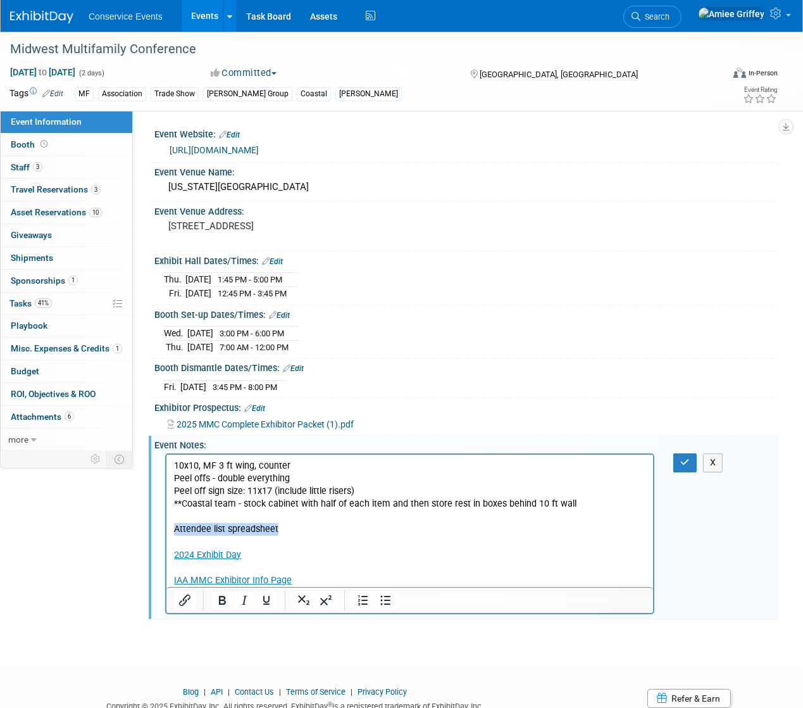
drag, startPoint x: 289, startPoint y: 529, endPoint x: 170, endPoint y: 529, distance: 119.6
click at [170, 529] on html "10x10, MF 3 ft wing, counter Peel offs - double everything Peel off sign size: …" at bounding box center [409, 520] width 487 height 132
click at [182, 598] on icon "Insert/edit link" at bounding box center [184, 599] width 15 height 15
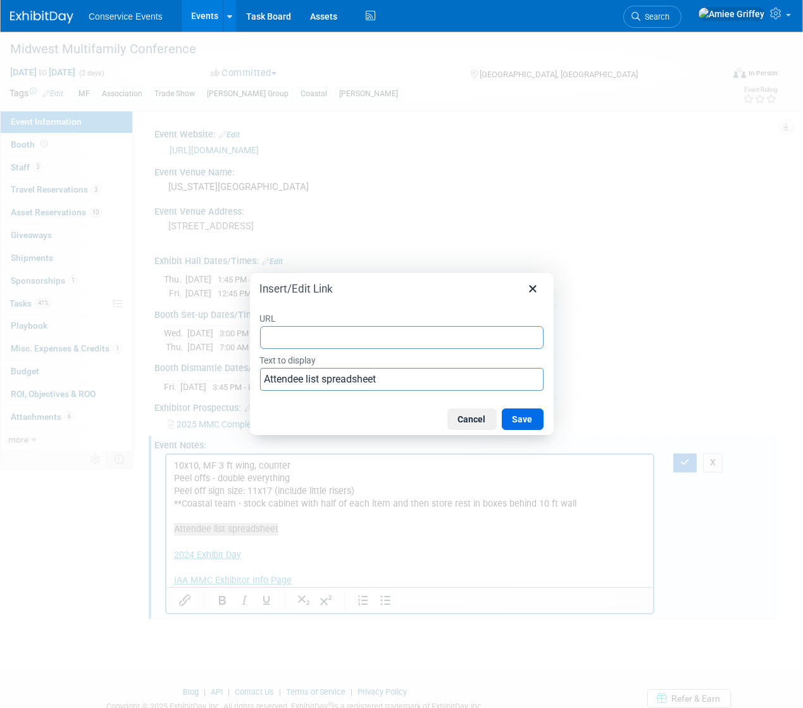
click at [317, 337] on input "URL" at bounding box center [402, 337] width 284 height 23
type input "[URL][DOMAIN_NAME]"
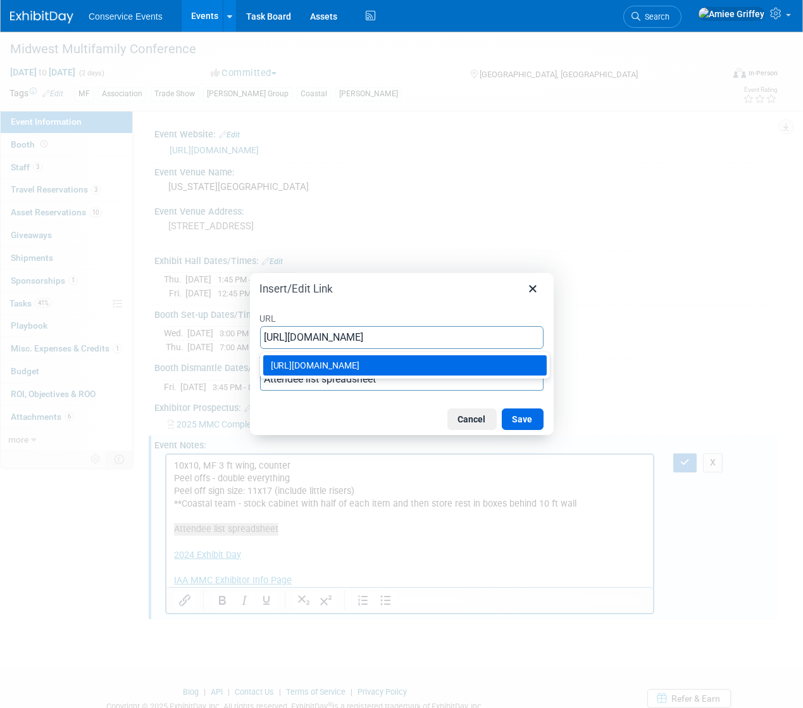
click at [500, 373] on div "[URL][DOMAIN_NAME]" at bounding box center [406, 365] width 271 height 15
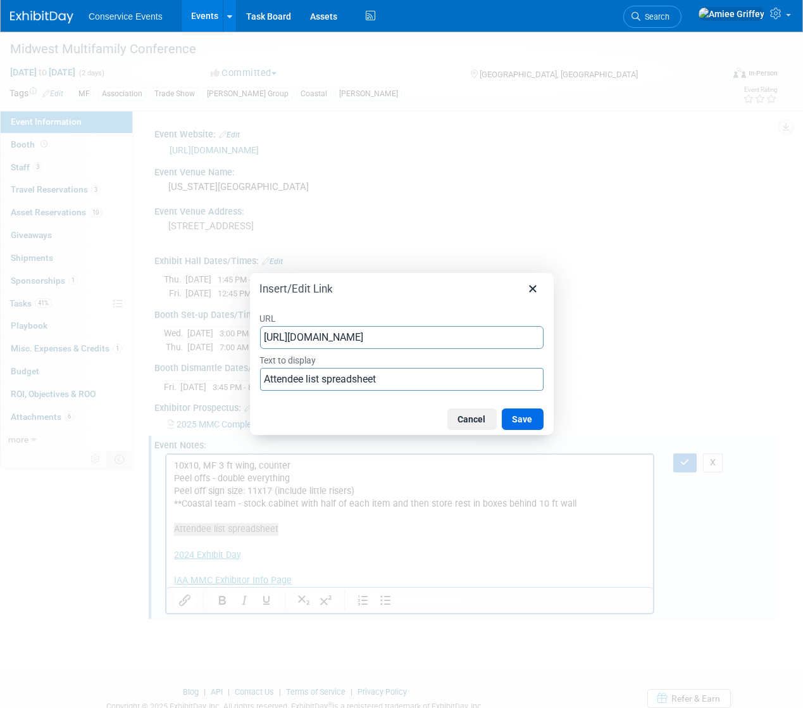
click at [526, 421] on button "Save" at bounding box center [523, 419] width 42 height 22
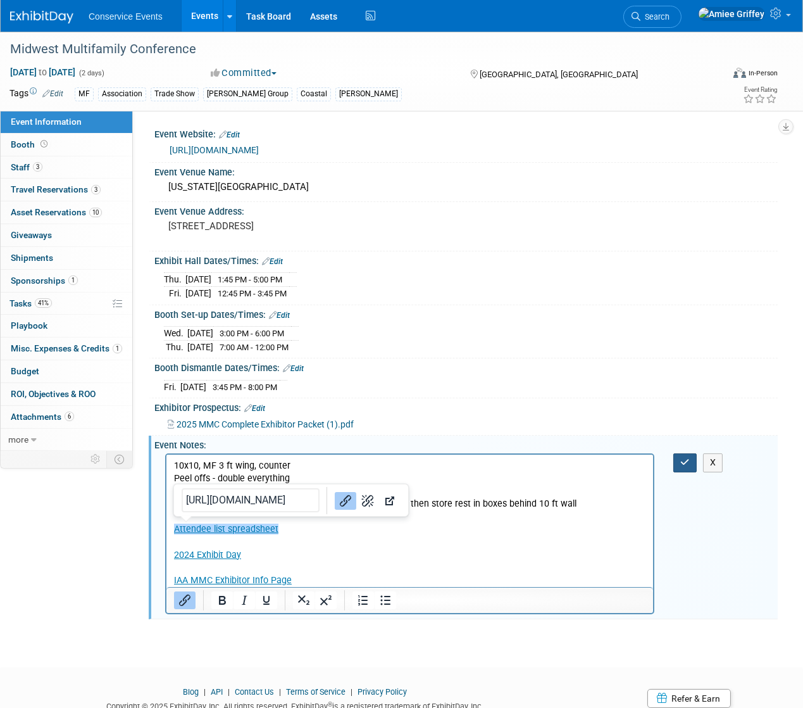
click at [680, 465] on button "button" at bounding box center [684, 462] width 23 height 18
